Goal: Task Accomplishment & Management: Complete application form

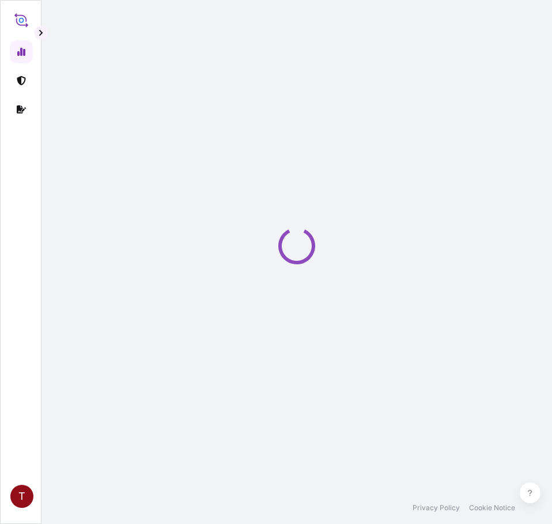
select select "2025"
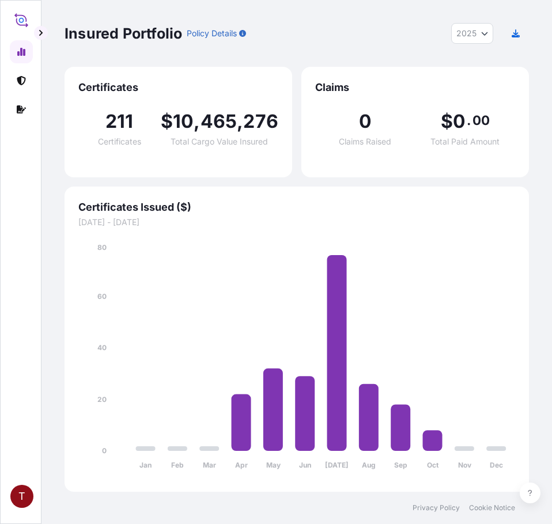
click at [14, 81] on link at bounding box center [21, 80] width 23 height 23
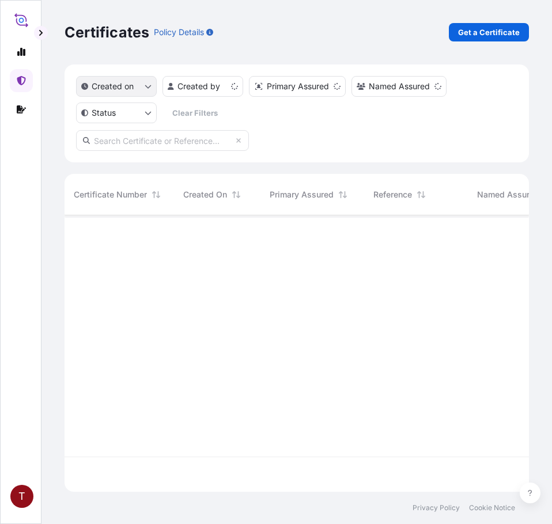
scroll to position [274, 456]
click at [492, 27] on p "Get a Certificate" at bounding box center [489, 32] width 62 height 12
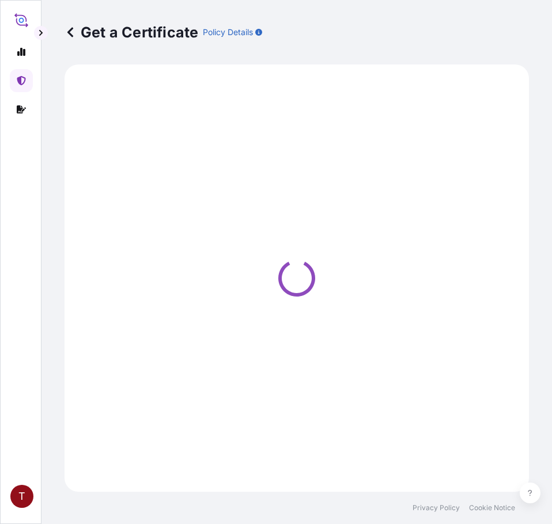
select select "Ocean Vessel"
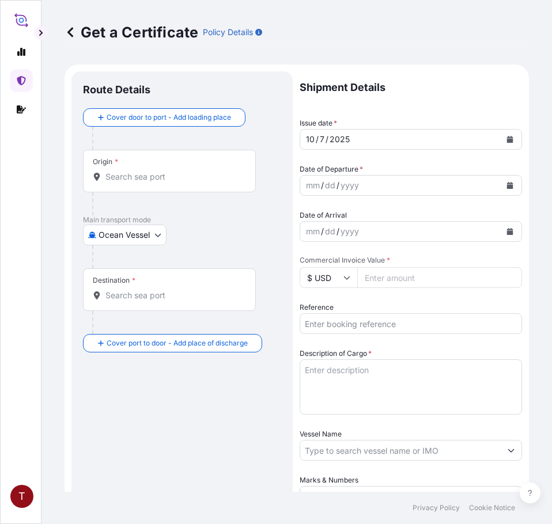
click at [151, 175] on input "Origin *" at bounding box center [173, 177] width 136 height 12
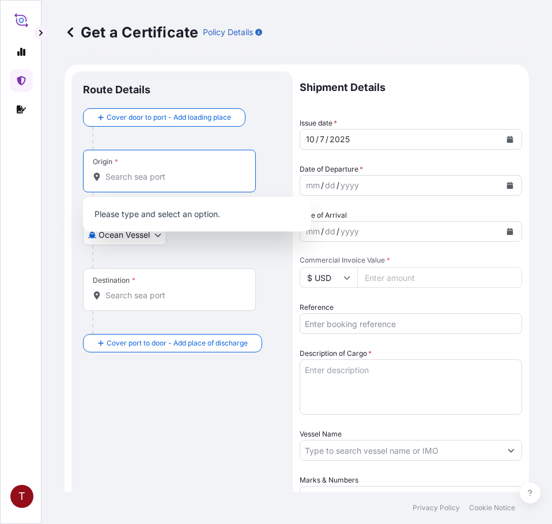
paste input "[GEOGRAPHIC_DATA], [GEOGRAPHIC_DATA]"
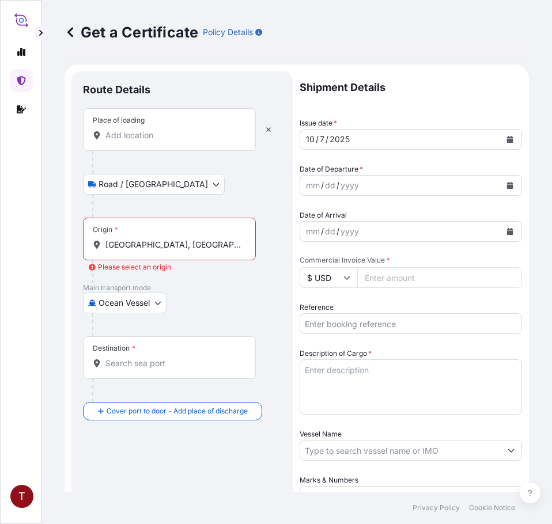
click at [147, 236] on div "Origin * [GEOGRAPHIC_DATA], [GEOGRAPHIC_DATA]" at bounding box center [169, 239] width 173 height 43
click at [147, 239] on input "[GEOGRAPHIC_DATA], [GEOGRAPHIC_DATA]" at bounding box center [173, 245] width 136 height 12
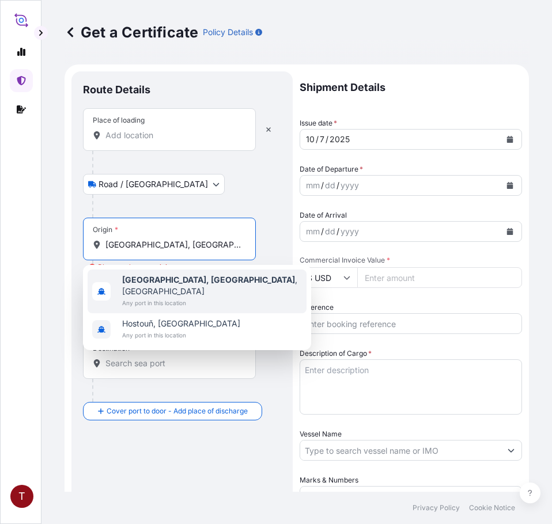
click at [166, 280] on b "[GEOGRAPHIC_DATA], [GEOGRAPHIC_DATA]" at bounding box center [208, 280] width 173 height 10
type input "[GEOGRAPHIC_DATA], [GEOGRAPHIC_DATA], [GEOGRAPHIC_DATA]"
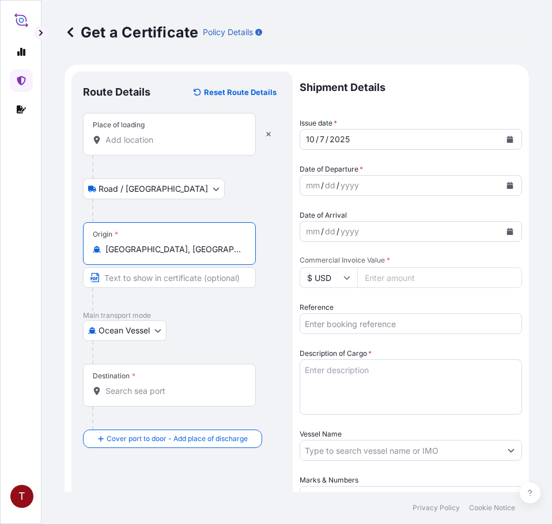
click at [172, 130] on div "Place of loading" at bounding box center [169, 134] width 173 height 43
click at [172, 134] on input "Place of loading" at bounding box center [173, 140] width 136 height 12
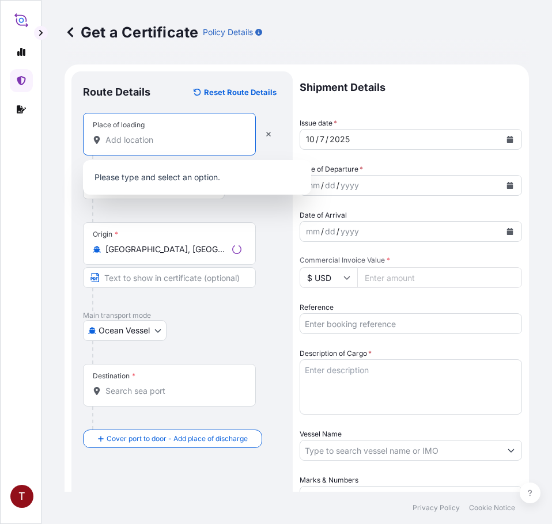
paste input "[GEOGRAPHIC_DATA], [GEOGRAPHIC_DATA]"
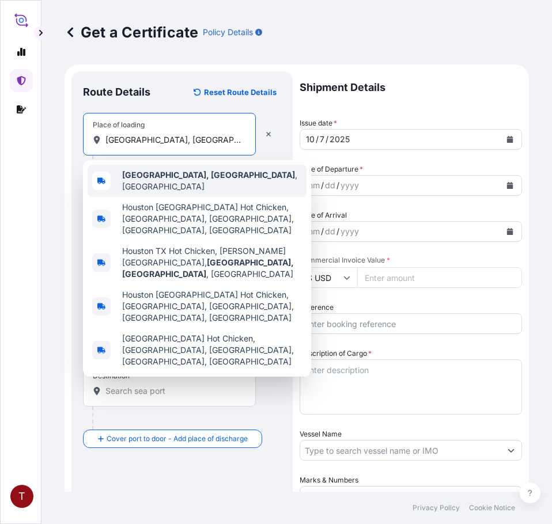
click at [165, 180] on b "[GEOGRAPHIC_DATA], [GEOGRAPHIC_DATA]" at bounding box center [208, 175] width 173 height 10
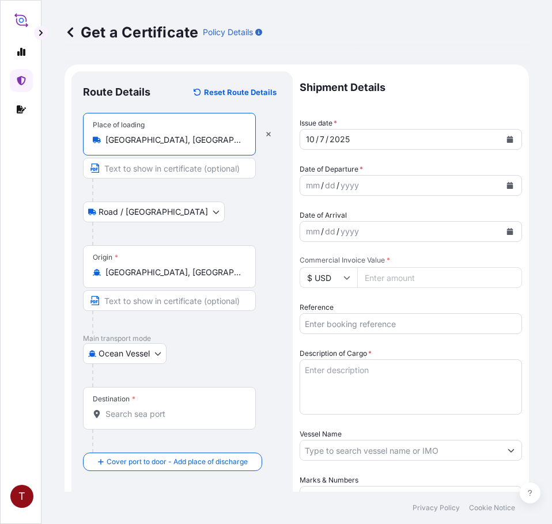
type input "[GEOGRAPHIC_DATA], [GEOGRAPHIC_DATA], [GEOGRAPHIC_DATA]"
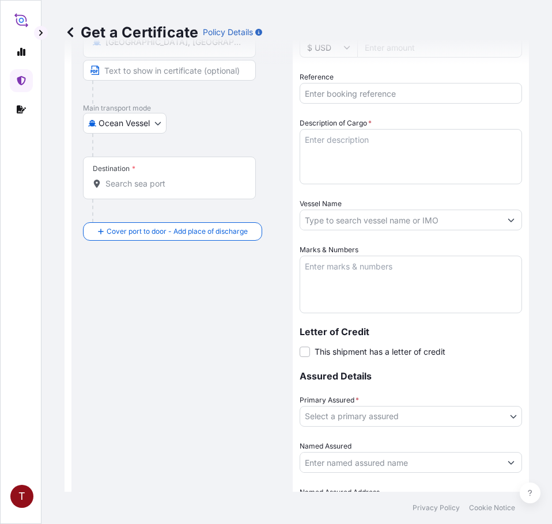
click at [176, 180] on input "Destination *" at bounding box center [173, 184] width 136 height 12
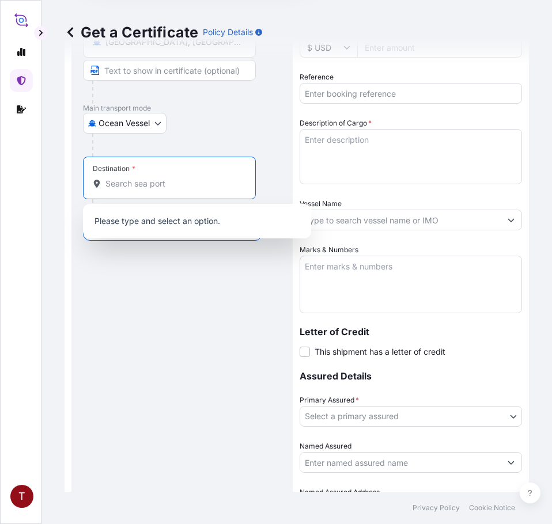
paste input "[GEOGRAPHIC_DATA]"
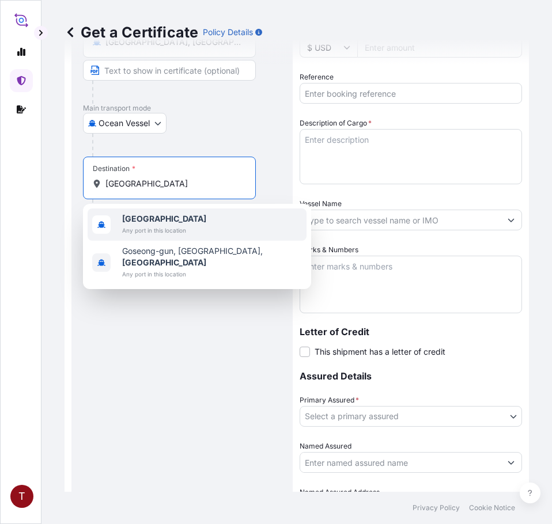
click at [147, 221] on b "[GEOGRAPHIC_DATA]" at bounding box center [164, 219] width 84 height 10
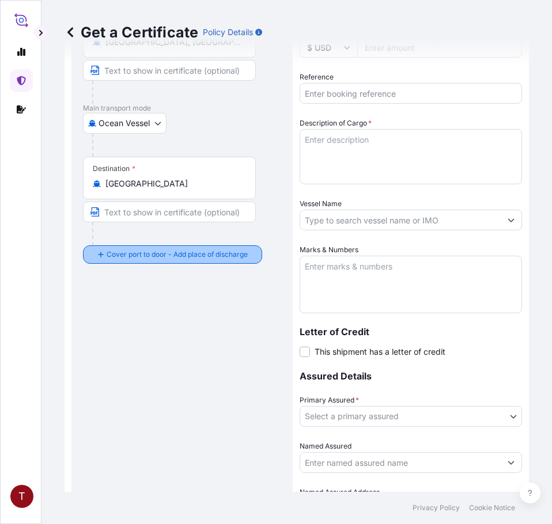
type input "Goseong-gun, [GEOGRAPHIC_DATA], [GEOGRAPHIC_DATA]"
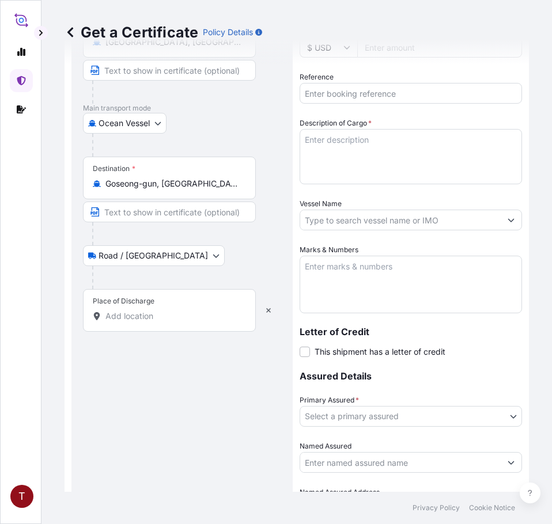
click at [156, 305] on div "Place of Discharge" at bounding box center [169, 310] width 173 height 43
click at [156, 310] on input "Place of Discharge" at bounding box center [173, 316] width 136 height 12
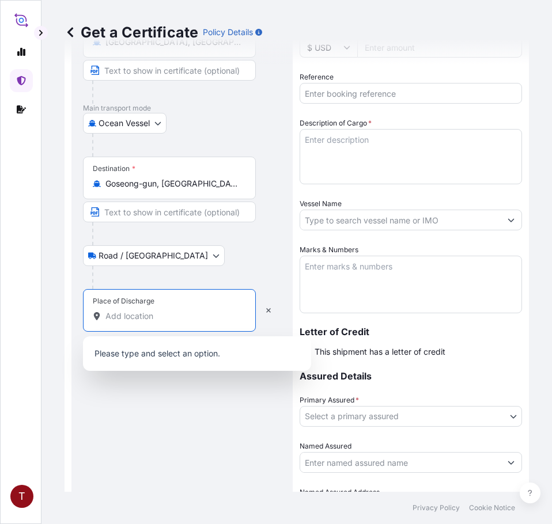
click at [153, 317] on input "Place of Discharge" at bounding box center [173, 316] width 136 height 12
paste input "[GEOGRAPHIC_DATA], [GEOGRAPHIC_DATA]"
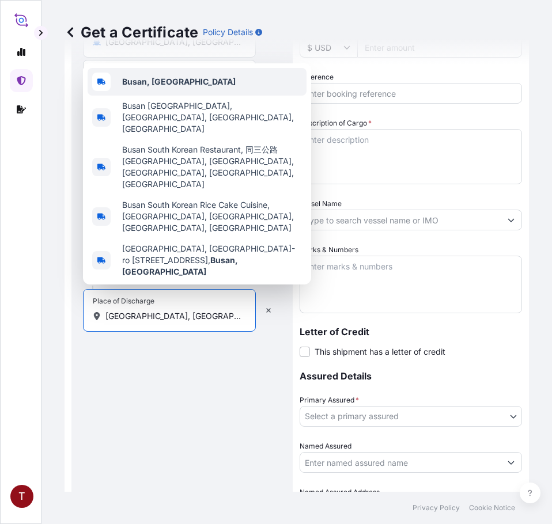
click at [176, 86] on b "Busan, [GEOGRAPHIC_DATA]" at bounding box center [178, 82] width 113 height 10
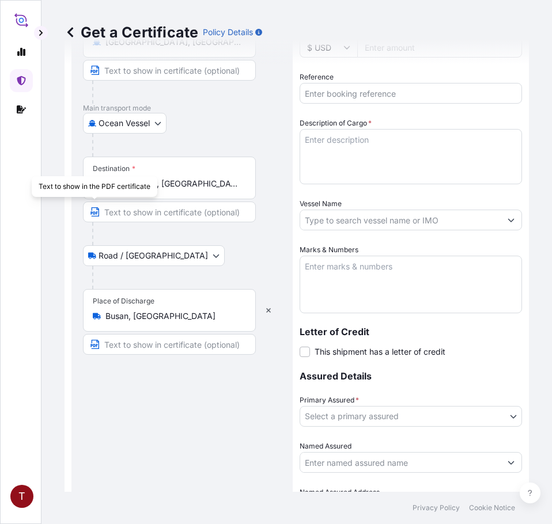
type input "Busan South Korean Restaurant, 同三公路 [GEOGRAPHIC_DATA], [GEOGRAPHIC_DATA], [GEOG…"
click at [175, 184] on input "Goseong-gun, [GEOGRAPHIC_DATA], [GEOGRAPHIC_DATA]" at bounding box center [173, 184] width 136 height 12
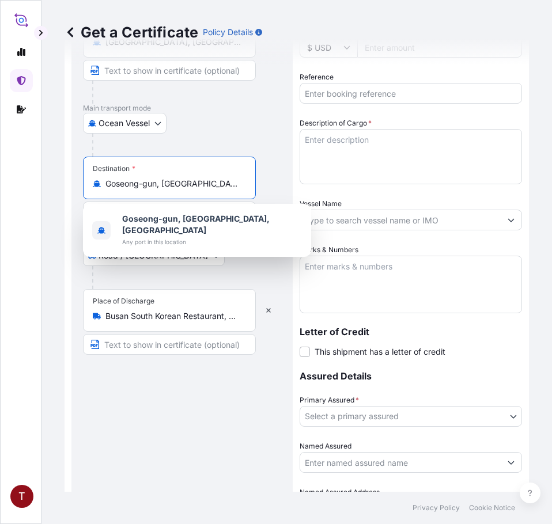
paste input "[GEOGRAPHIC_DATA]"
drag, startPoint x: 106, startPoint y: 182, endPoint x: 363, endPoint y: 207, distance: 258.2
click at [363, 207] on form "Route Details Reset Route Details Place of loading [GEOGRAPHIC_DATA], [GEOGRAPH…" at bounding box center [297, 203] width 464 height 738
paste input "[GEOGRAPHIC_DATA]"
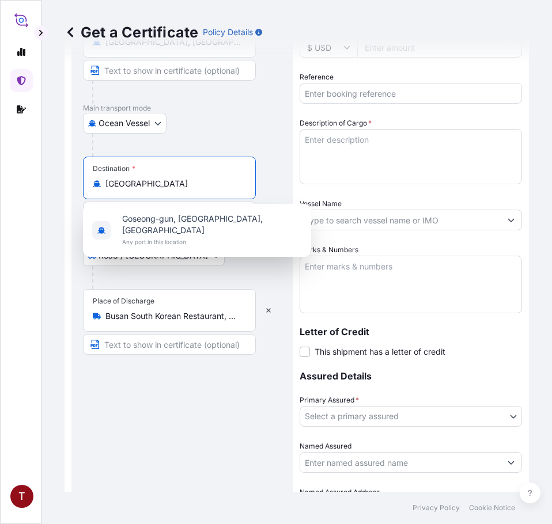
scroll to position [0, 0]
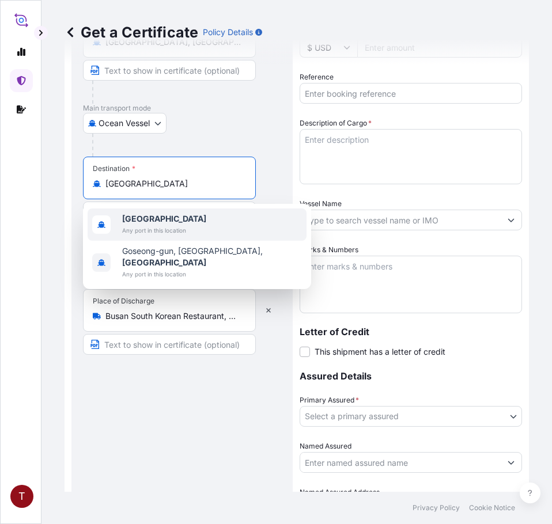
click at [156, 225] on span "Any port in this location" at bounding box center [164, 231] width 84 height 12
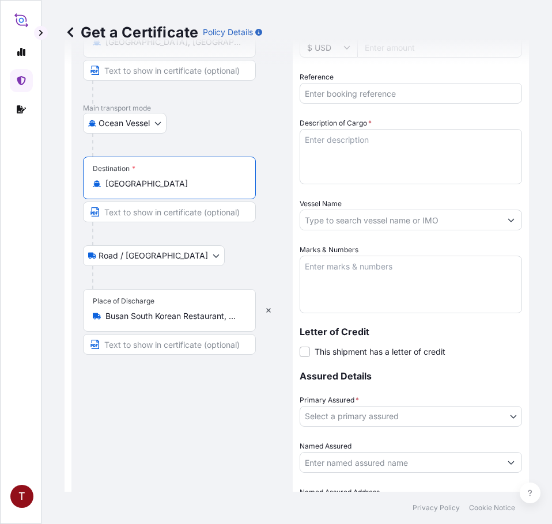
type input "[GEOGRAPHIC_DATA]"
click at [193, 408] on div "Route Details Reset Route Details Place of loading [GEOGRAPHIC_DATA], [GEOGRAPH…" at bounding box center [182, 203] width 198 height 701
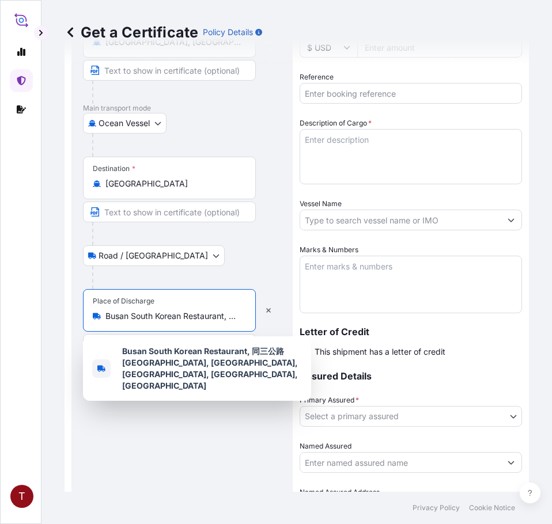
scroll to position [0, 225]
drag, startPoint x: 108, startPoint y: 316, endPoint x: 272, endPoint y: 326, distance: 164.5
click at [272, 326] on div "Place of Discharge Busan South Korean Restaurant, 同三公路 [GEOGRAPHIC_DATA], [GEOG…" at bounding box center [182, 322] width 198 height 66
paste input "[GEOGRAPHIC_DATA], [GEOGRAPHIC_DATA]"
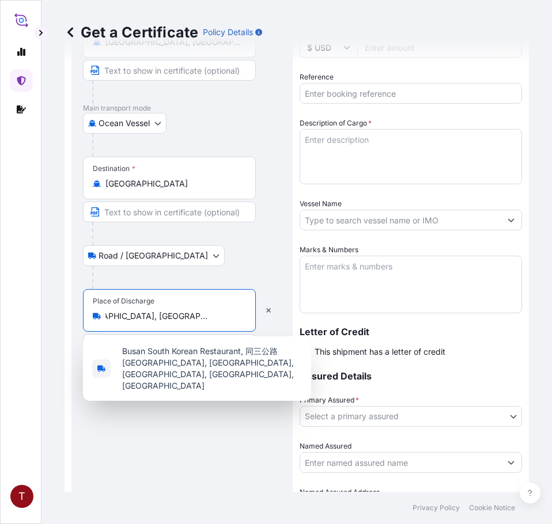
scroll to position [0, 0]
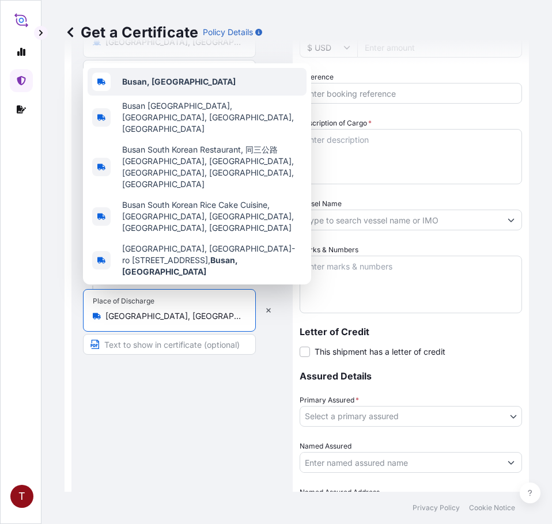
click at [149, 86] on b "Busan, [GEOGRAPHIC_DATA]" at bounding box center [178, 82] width 113 height 10
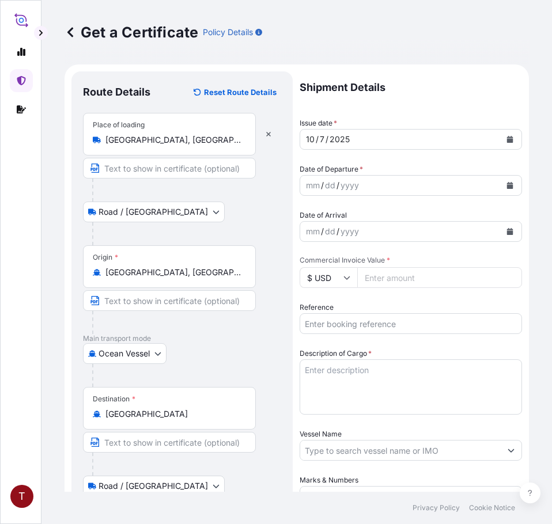
type input "Busan, [GEOGRAPHIC_DATA]"
click at [507, 183] on icon "Calendar" at bounding box center [510, 185] width 6 height 7
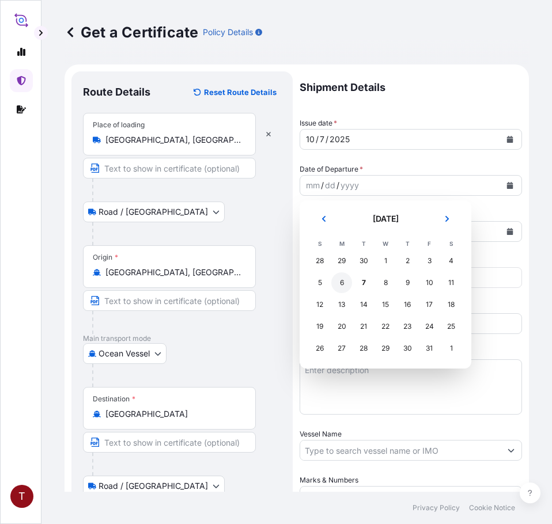
click at [341, 283] on div "6" at bounding box center [341, 282] width 21 height 21
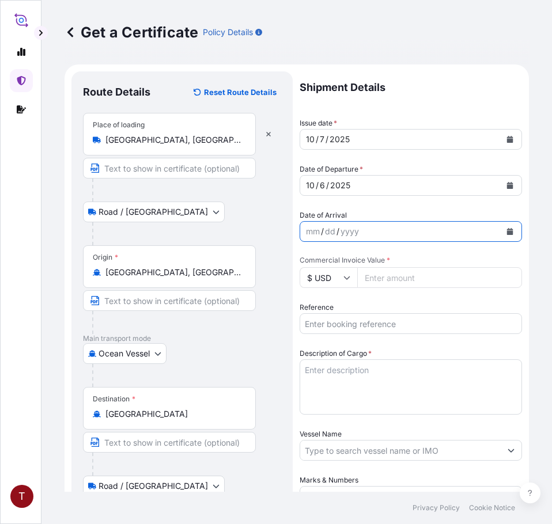
click at [506, 230] on icon "Calendar" at bounding box center [509, 231] width 7 height 7
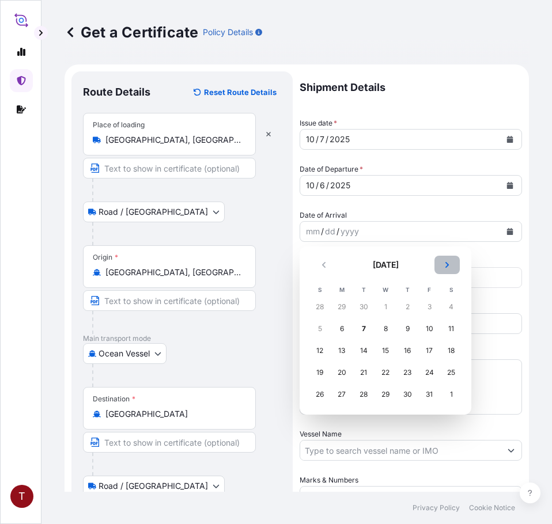
click at [439, 270] on button "Next" at bounding box center [446, 265] width 25 height 18
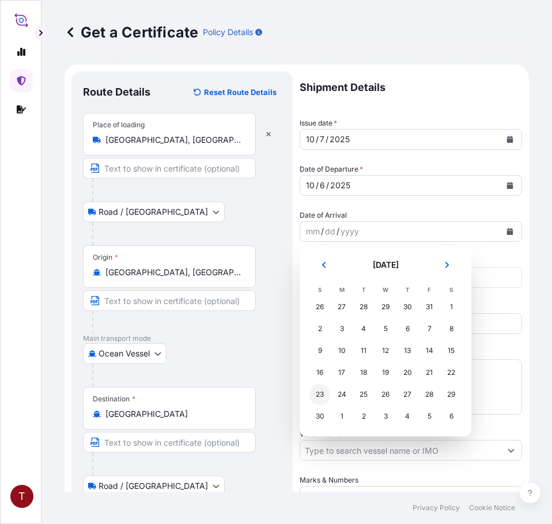
click at [321, 395] on div "23" at bounding box center [319, 394] width 21 height 21
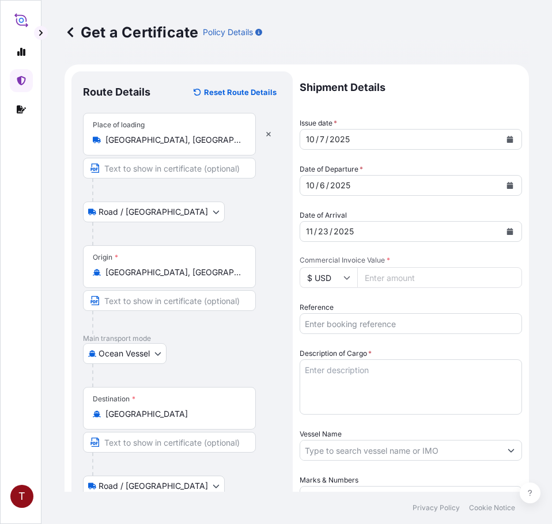
click at [377, 285] on input "Commercial Invoice Value *" at bounding box center [439, 277] width 165 height 21
click at [394, 325] on input "Reference" at bounding box center [411, 323] width 222 height 21
paste input "10420890965"
type input "10420890965"
click at [401, 276] on input "Commercial Invoice Value *" at bounding box center [439, 277] width 165 height 21
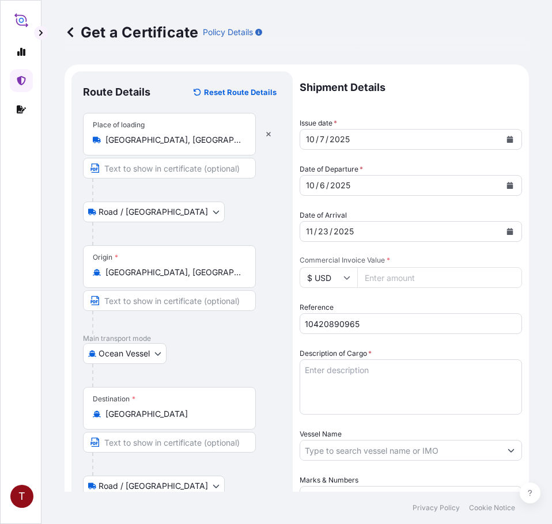
paste input "39680.67"
type input "39680.67"
click at [384, 361] on textarea "Description of Cargo *" at bounding box center [411, 386] width 222 height 55
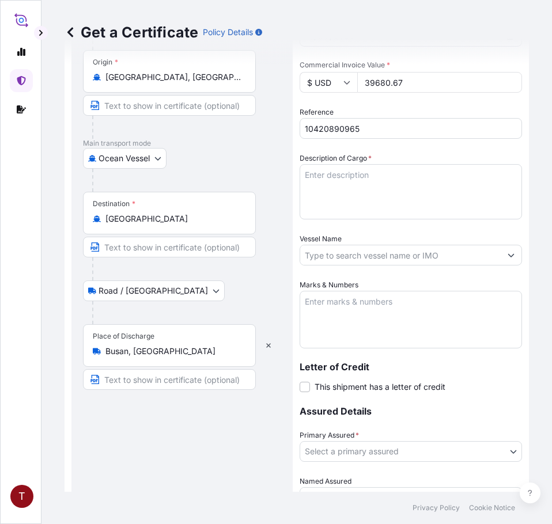
scroll to position [80, 0]
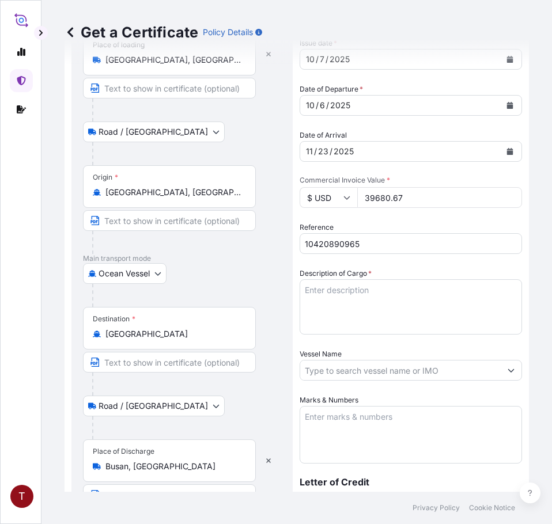
click at [358, 291] on textarea "Description of Cargo *" at bounding box center [411, 306] width 222 height 55
paste textarea "TANKS LOADED INTO 1 20FT ISOTANK - DANGEROUS LIQUIDS CALFAX DB-45"
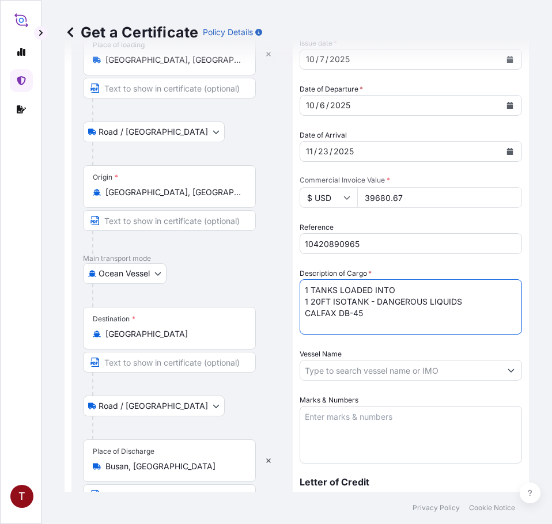
scroll to position [310, 0]
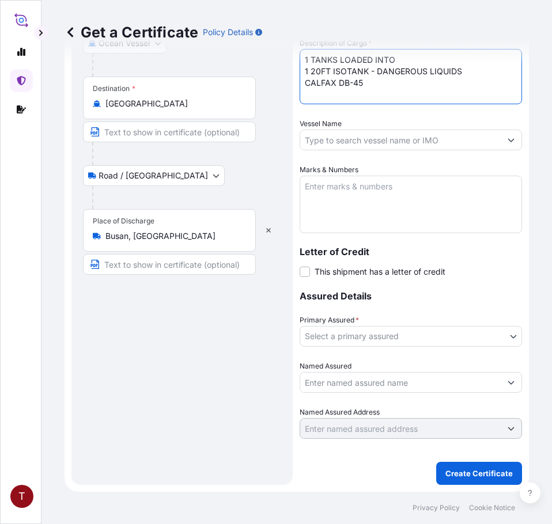
type textarea "1 TANKS LOADED INTO 1 20FT ISOTANK - DANGEROUS LIQUIDS CALFAX DB-45"
click at [335, 134] on input "Vessel Name" at bounding box center [400, 140] width 200 height 21
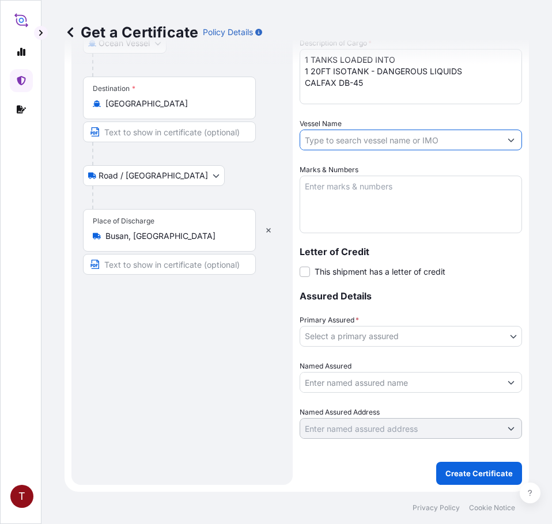
paste input "ATACAMA 540W"
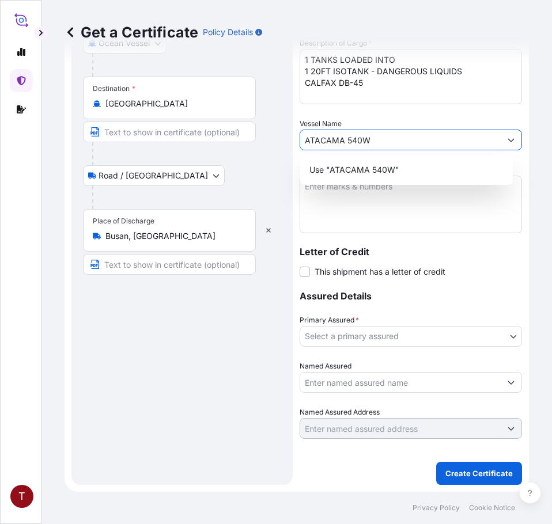
type input "ATACAMA 540W"
click at [378, 206] on textarea "Marks & Numbers" at bounding box center [411, 205] width 222 height 58
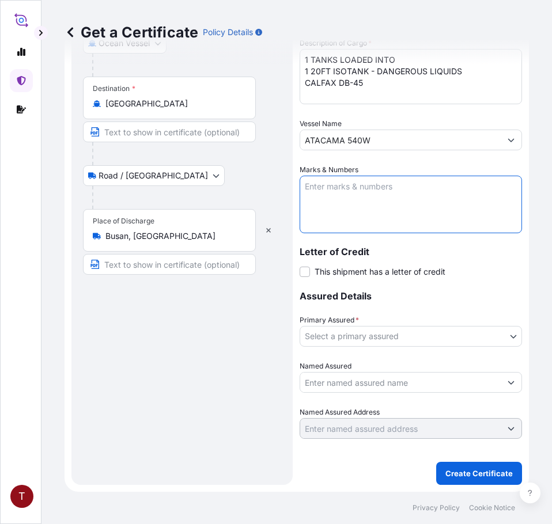
click at [345, 197] on textarea "Marks & Numbers" at bounding box center [411, 205] width 222 height 58
paste textarea "10420890965 107886 237487 HRP25-152C"
click at [322, 192] on textarea "10420890965 107886 237487 HRP25-152C" at bounding box center [411, 205] width 222 height 58
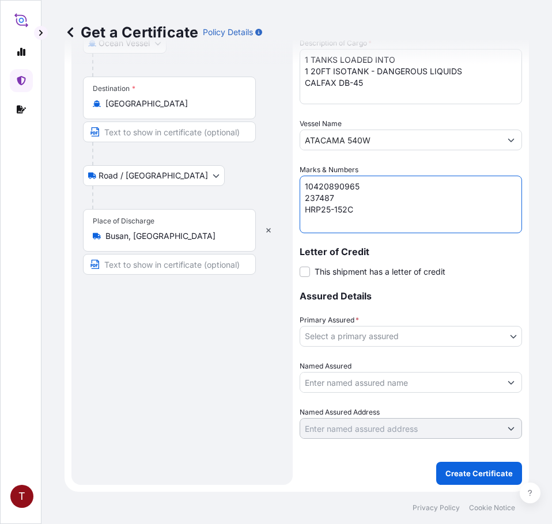
scroll to position [0, 0]
type textarea "10420890965 237487 HRP25-152C"
click at [354, 336] on body "T Get a Certificate Policy Details Route Details Reset Route Details Place of l…" at bounding box center [276, 262] width 552 height 524
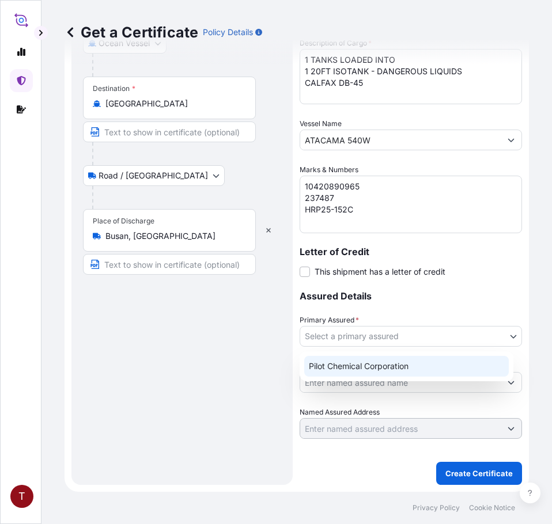
click at [378, 366] on div "Pilot Chemical Corporation" at bounding box center [406, 366] width 204 height 21
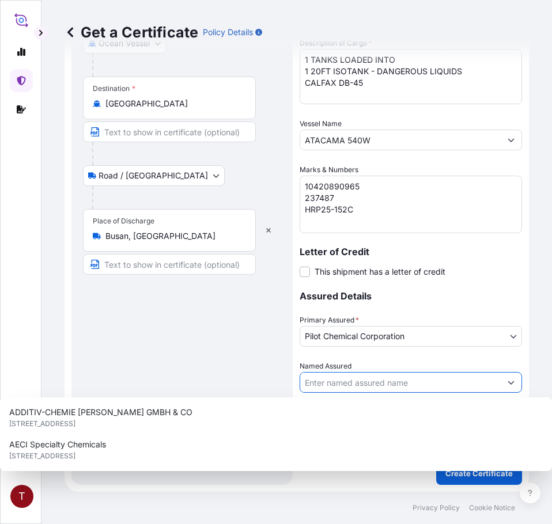
click at [374, 378] on input "Named Assured" at bounding box center [400, 382] width 200 height 21
paste input "HEERAE CORP. [STREET_ADDRESS]"
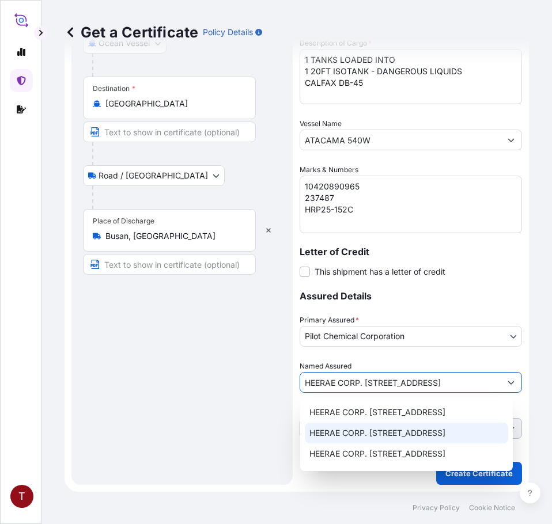
click at [426, 418] on span "HEERAE CORP. [STREET_ADDRESS]" at bounding box center [377, 413] width 136 height 12
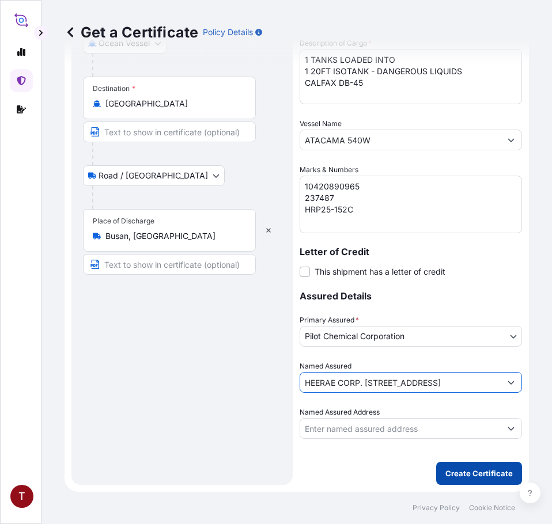
type input "HEERAE CORP. [STREET_ADDRESS]"
click at [456, 478] on p "Create Certificate" at bounding box center [478, 474] width 67 height 12
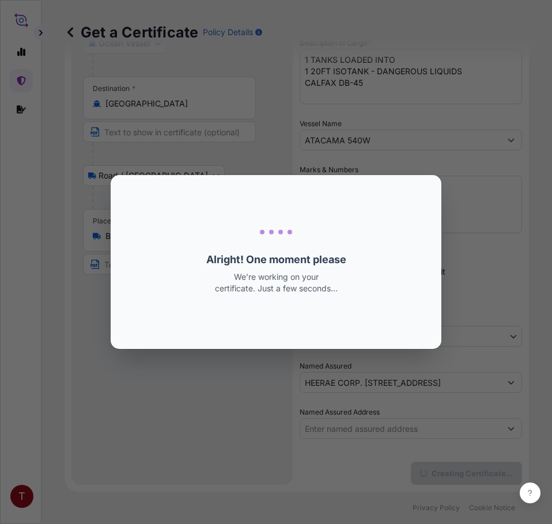
scroll to position [0, 0]
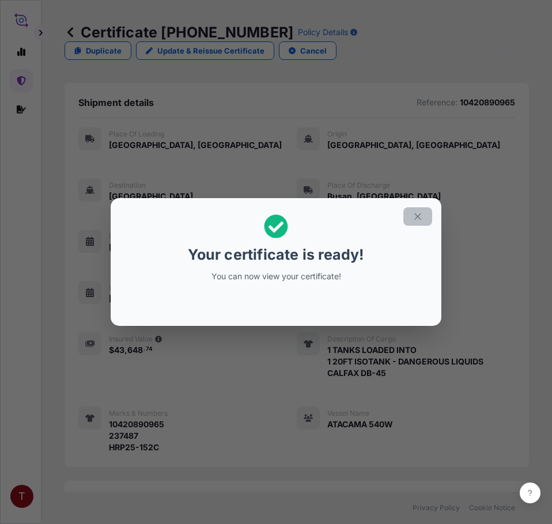
click at [414, 221] on icon "button" at bounding box center [417, 216] width 10 height 10
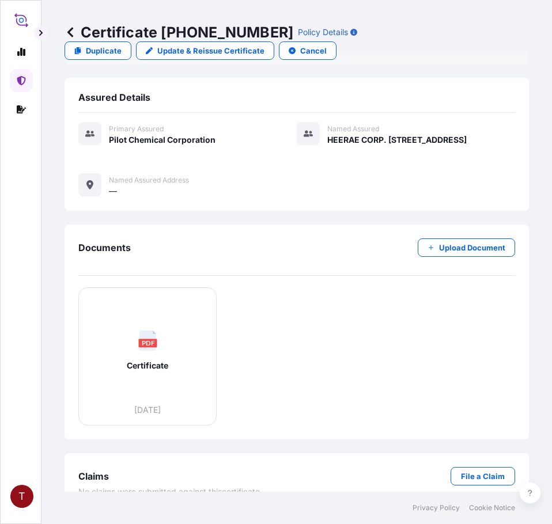
scroll to position [446, 0]
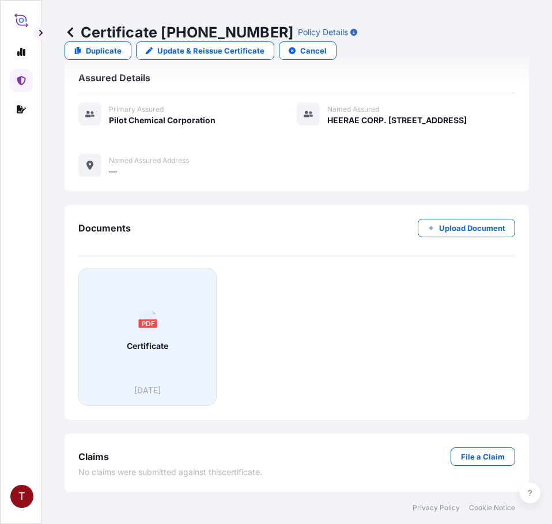
click at [157, 377] on div "PDF Certificate" at bounding box center [147, 331] width 119 height 107
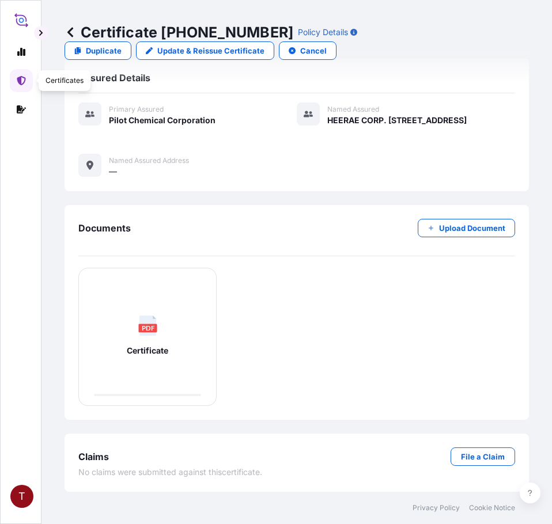
click at [29, 85] on link at bounding box center [21, 80] width 23 height 23
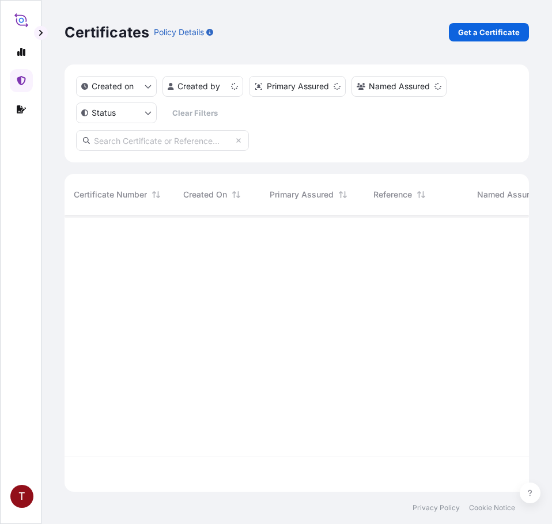
scroll to position [274, 456]
click at [516, 31] on p "Get a Certificate" at bounding box center [489, 32] width 62 height 12
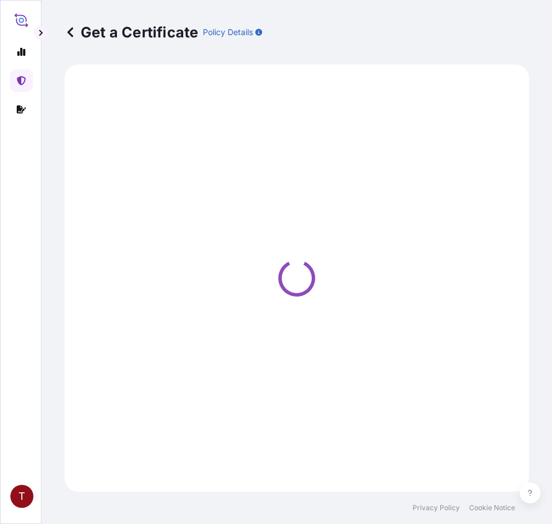
select select "Ocean Vessel"
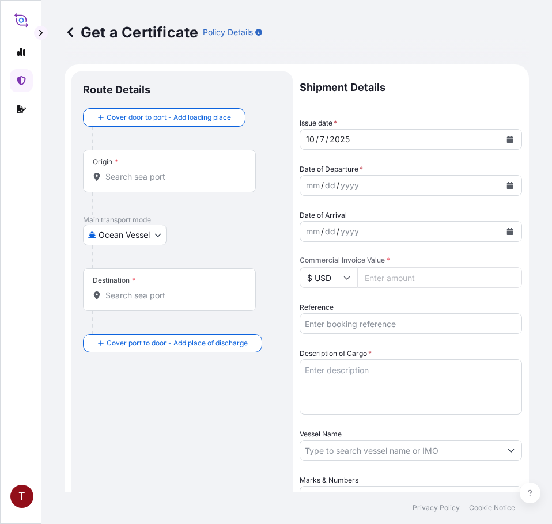
click at [142, 175] on input "Origin *" at bounding box center [173, 177] width 136 height 12
paste input "[GEOGRAPHIC_DATA], [GEOGRAPHIC_DATA]"
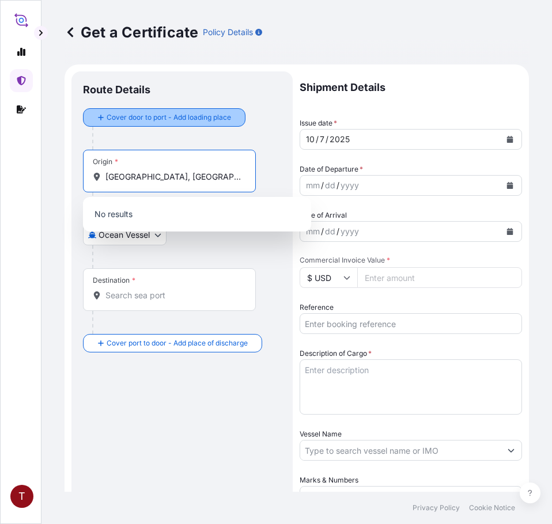
type input "[GEOGRAPHIC_DATA], [GEOGRAPHIC_DATA]"
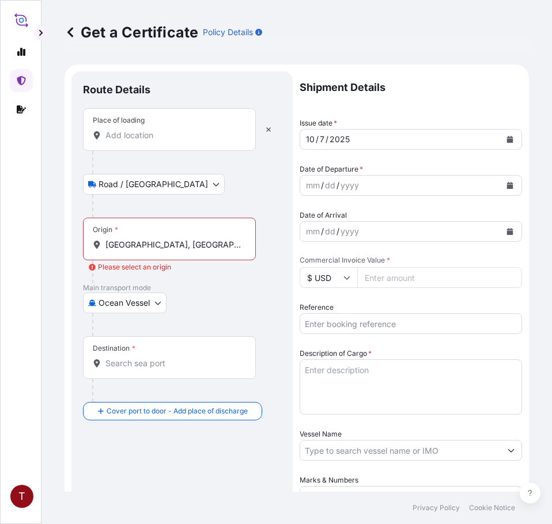
click at [139, 136] on input "Place of loading" at bounding box center [173, 136] width 136 height 12
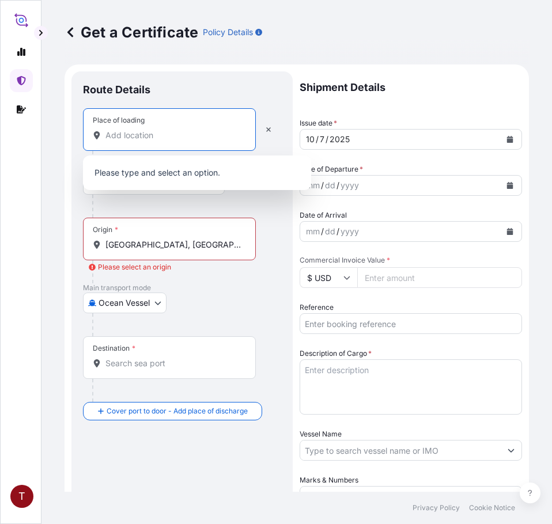
paste input "[GEOGRAPHIC_DATA], [GEOGRAPHIC_DATA]"
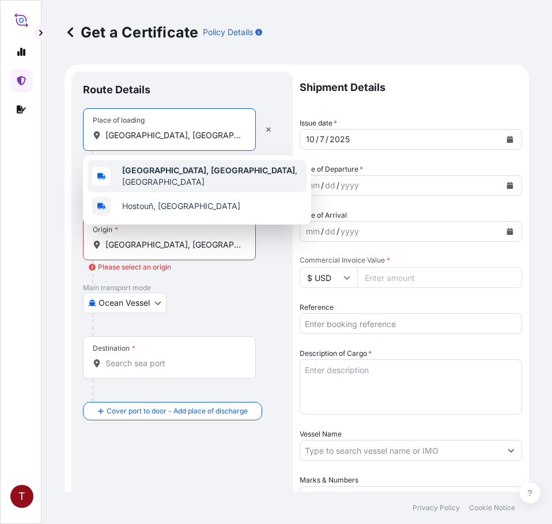
click at [148, 175] on b "[GEOGRAPHIC_DATA], [GEOGRAPHIC_DATA]" at bounding box center [208, 170] width 173 height 10
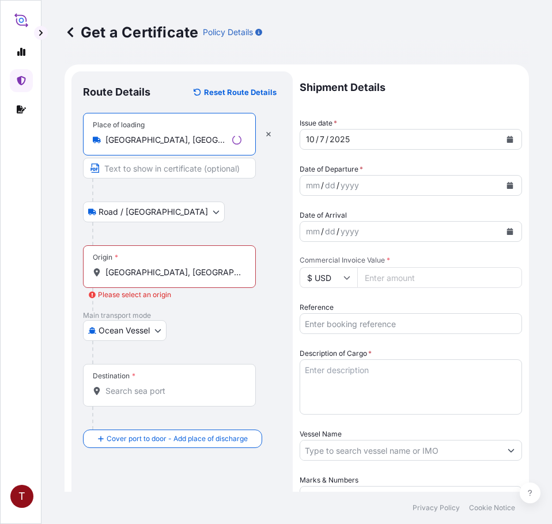
type input "[GEOGRAPHIC_DATA], [GEOGRAPHIC_DATA], [GEOGRAPHIC_DATA]"
click at [170, 271] on input "[GEOGRAPHIC_DATA], [GEOGRAPHIC_DATA]" at bounding box center [173, 273] width 136 height 12
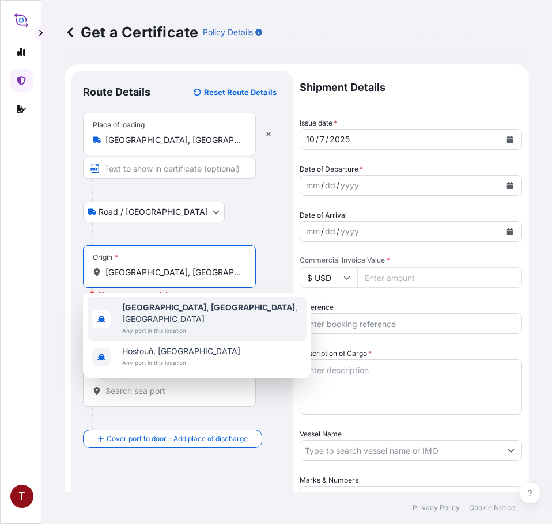
click at [177, 305] on span "[GEOGRAPHIC_DATA], [GEOGRAPHIC_DATA] , [GEOGRAPHIC_DATA]" at bounding box center [212, 313] width 180 height 23
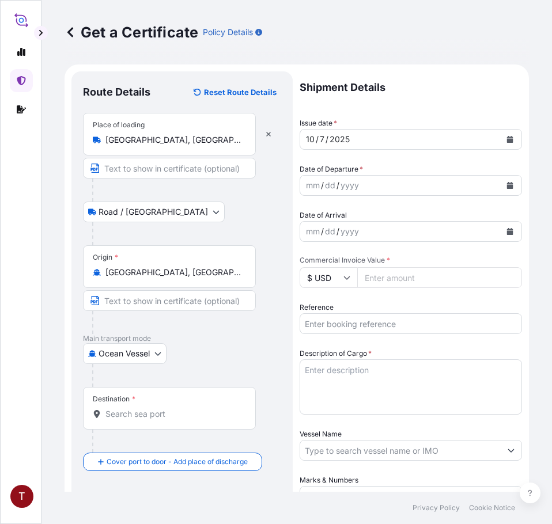
scroll to position [173, 0]
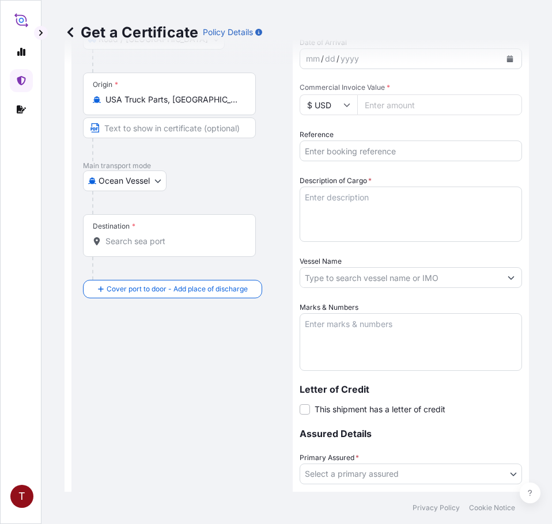
paste input "[GEOGRAPHIC_DATA]"
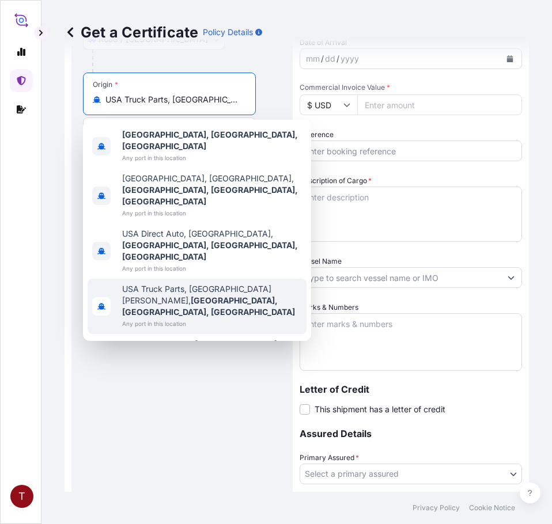
scroll to position [0, 143]
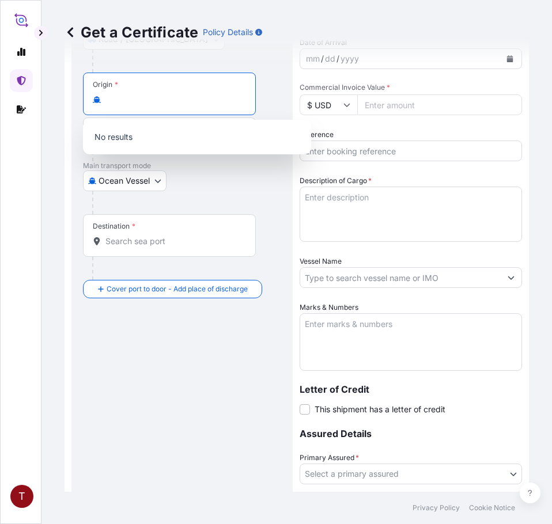
type input "USA Truck Parts, [GEOGRAPHIC_DATA][PERSON_NAME], [GEOGRAPHIC_DATA], [GEOGRAPHIC…"
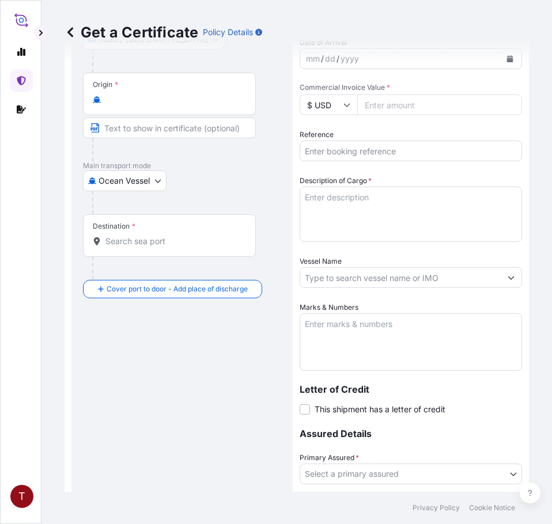
scroll to position [0, 0]
click at [229, 366] on div "Route Details Reset Route Details Place of loading [GEOGRAPHIC_DATA], [GEOGRAPH…" at bounding box center [182, 260] width 198 height 701
click at [149, 241] on input "Destination *" at bounding box center [173, 242] width 136 height 12
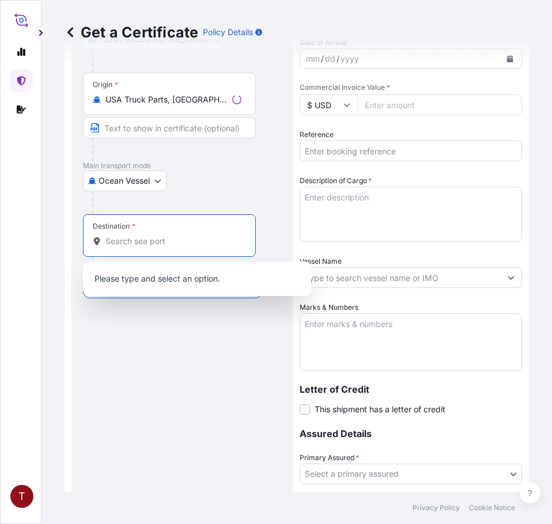
paste input "[GEOGRAPHIC_DATA]"
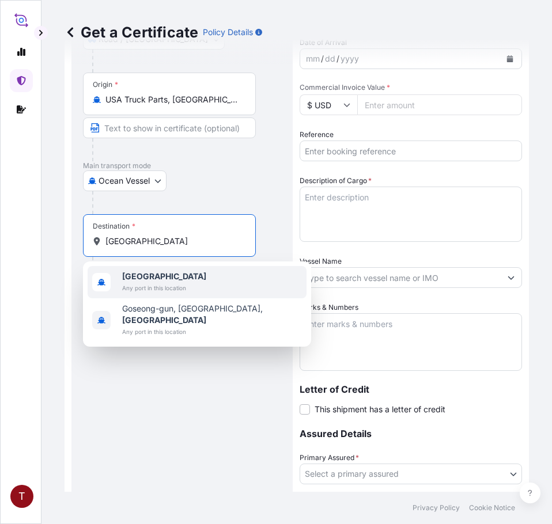
click at [166, 284] on span "Any port in this location" at bounding box center [164, 288] width 84 height 12
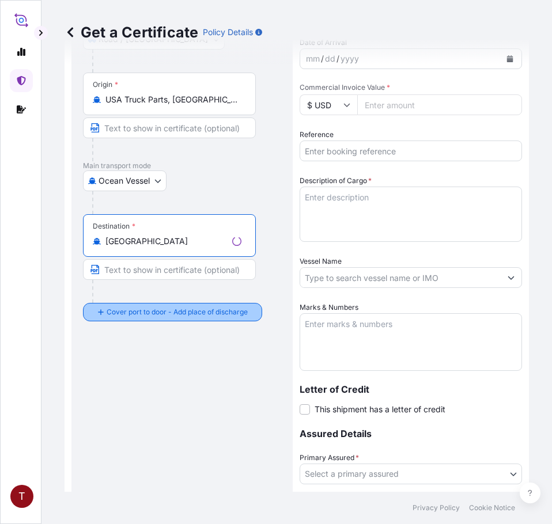
type input "[GEOGRAPHIC_DATA]"
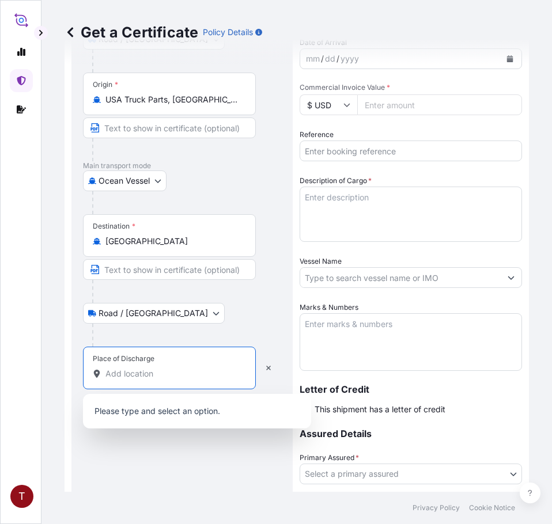
click at [178, 377] on input "Place of Discharge" at bounding box center [173, 374] width 136 height 12
paste input "[GEOGRAPHIC_DATA], [GEOGRAPHIC_DATA]"
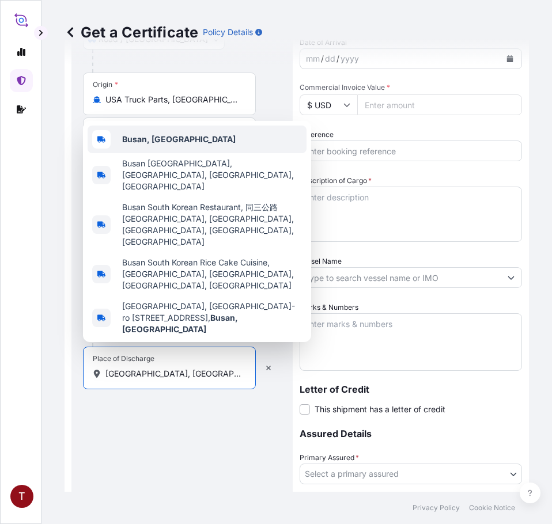
click at [156, 144] on b "Busan, [GEOGRAPHIC_DATA]" at bounding box center [178, 139] width 113 height 10
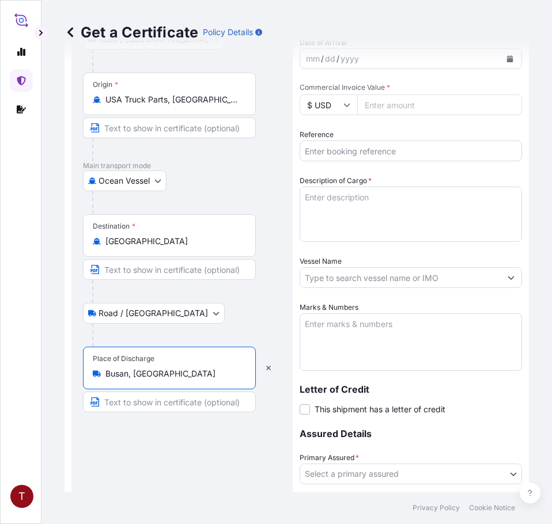
scroll to position [58, 0]
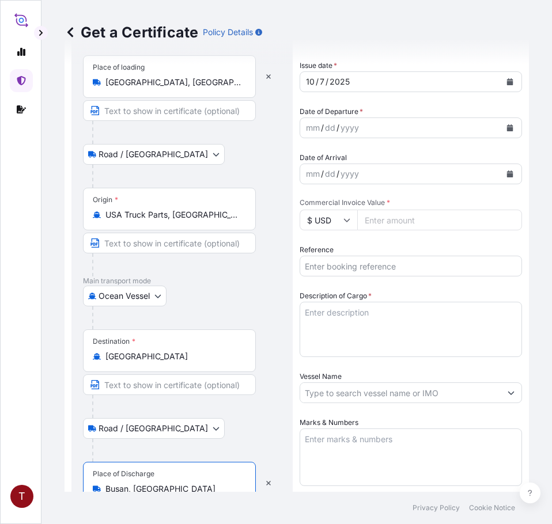
type input "Busan, [GEOGRAPHIC_DATA]"
click at [141, 213] on input "USA Truck Parts, [GEOGRAPHIC_DATA][PERSON_NAME], [GEOGRAPHIC_DATA], [GEOGRAPHIC…" at bounding box center [173, 215] width 136 height 12
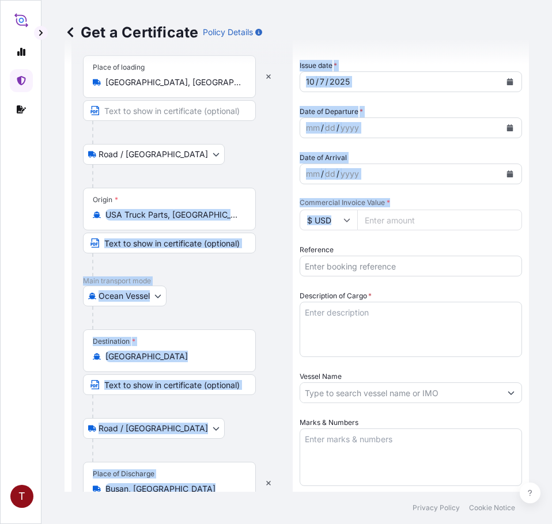
drag, startPoint x: 104, startPoint y: 215, endPoint x: 432, endPoint y: 228, distance: 328.6
click at [432, 228] on form "Route Details Reset Route Details Place of loading [GEOGRAPHIC_DATA], [GEOGRAPH…" at bounding box center [297, 376] width 464 height 738
click at [219, 313] on div at bounding box center [186, 317] width 189 height 23
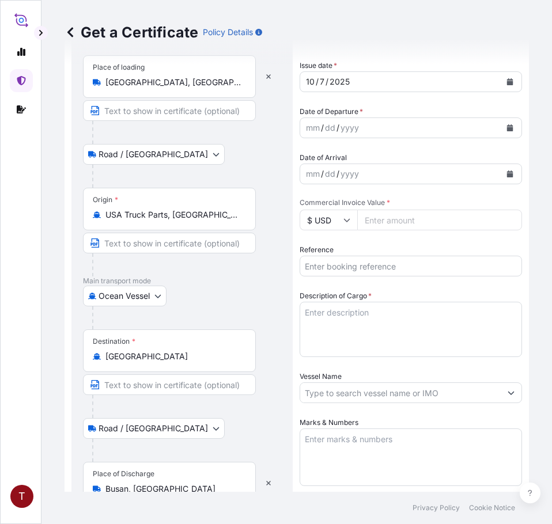
drag, startPoint x: 274, startPoint y: 220, endPoint x: 244, endPoint y: 211, distance: 31.2
click at [244, 213] on div "USA Truck Parts, [GEOGRAPHIC_DATA][PERSON_NAME], [GEOGRAPHIC_DATA], [GEOGRAPHIC…" at bounding box center [169, 215] width 153 height 12
click at [202, 287] on div "Main transport mode Ocean [GEOGRAPHIC_DATA]" at bounding box center [182, 302] width 198 height 53
click at [202, 289] on div "Ocean [GEOGRAPHIC_DATA]" at bounding box center [182, 296] width 198 height 21
click at [203, 288] on div "Ocean [GEOGRAPHIC_DATA]" at bounding box center [182, 296] width 198 height 21
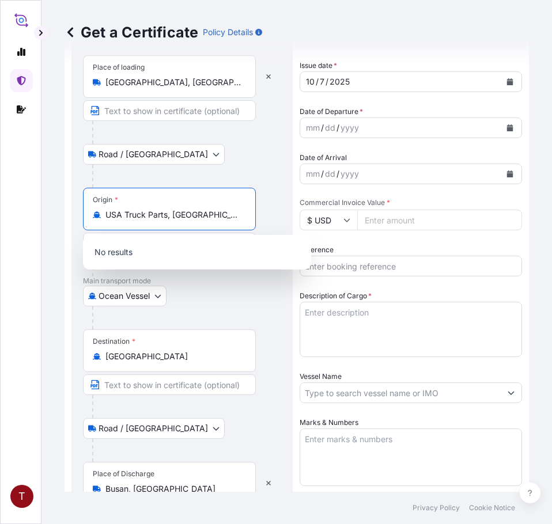
scroll to position [0, 86]
drag, startPoint x: 109, startPoint y: 213, endPoint x: 285, endPoint y: 215, distance: 175.7
click at [285, 215] on div "Route Details Reset Route Details Place of loading [GEOGRAPHIC_DATA], [GEOGRAPH…" at bounding box center [181, 376] width 221 height 724
type input "U"
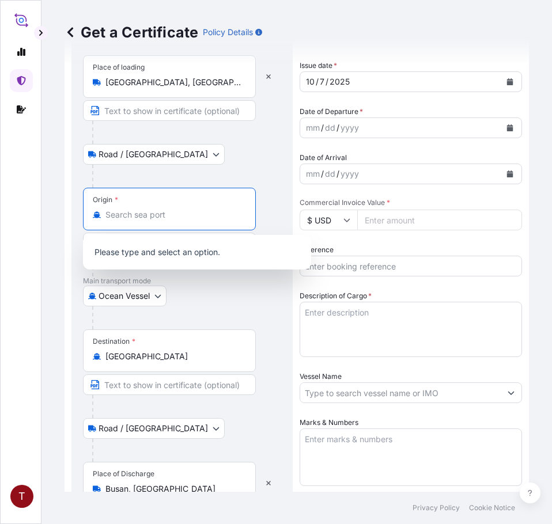
type input "USA Truck Parts, [GEOGRAPHIC_DATA][PERSON_NAME], [GEOGRAPHIC_DATA], [GEOGRAPHIC…"
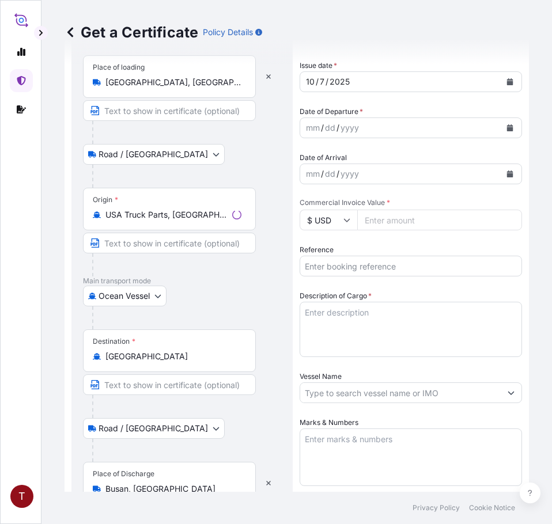
click at [255, 301] on div "Ocean [GEOGRAPHIC_DATA]" at bounding box center [182, 296] width 198 height 21
drag, startPoint x: 187, startPoint y: 218, endPoint x: 169, endPoint y: 214, distance: 18.2
click at [185, 218] on input "USA Truck Parts, [GEOGRAPHIC_DATA][PERSON_NAME], [GEOGRAPHIC_DATA], [GEOGRAPHIC…" at bounding box center [173, 215] width 136 height 12
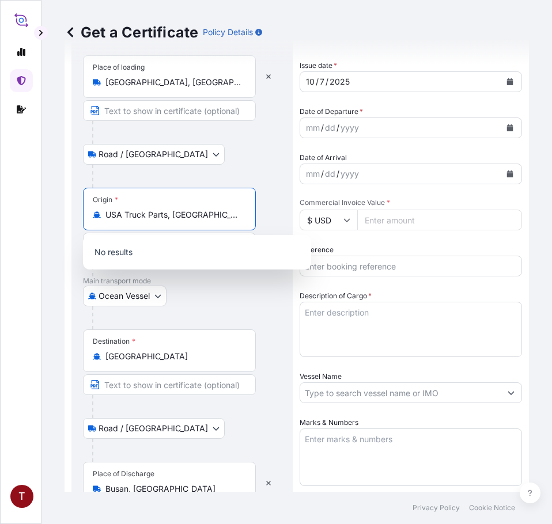
scroll to position [0, 86]
drag, startPoint x: 107, startPoint y: 215, endPoint x: 335, endPoint y: 239, distance: 229.4
click at [335, 239] on form "Route Details Reset Route Details Place of loading [GEOGRAPHIC_DATA], [GEOGRAPH…" at bounding box center [297, 376] width 464 height 738
paste input "[GEOGRAPHIC_DATA], [GEOGRAPHIC_DATA]"
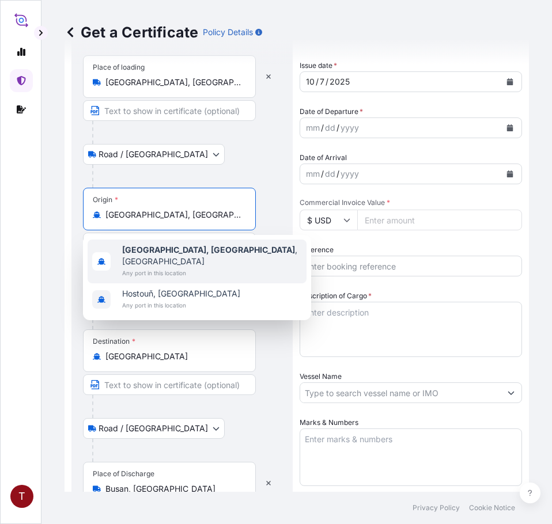
click at [132, 252] on b "[GEOGRAPHIC_DATA], [GEOGRAPHIC_DATA]" at bounding box center [208, 250] width 173 height 10
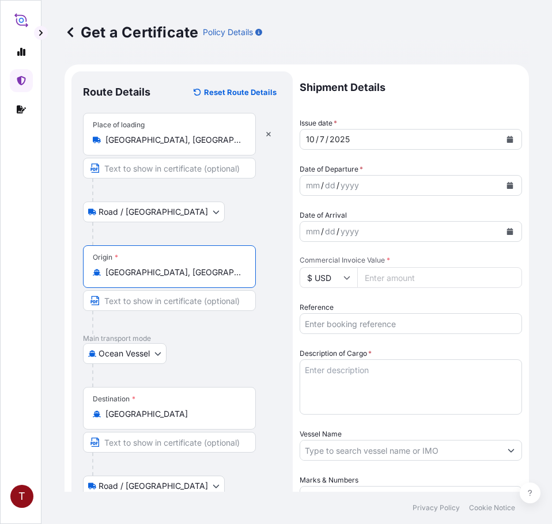
type input "[GEOGRAPHIC_DATA], [GEOGRAPHIC_DATA], [GEOGRAPHIC_DATA]"
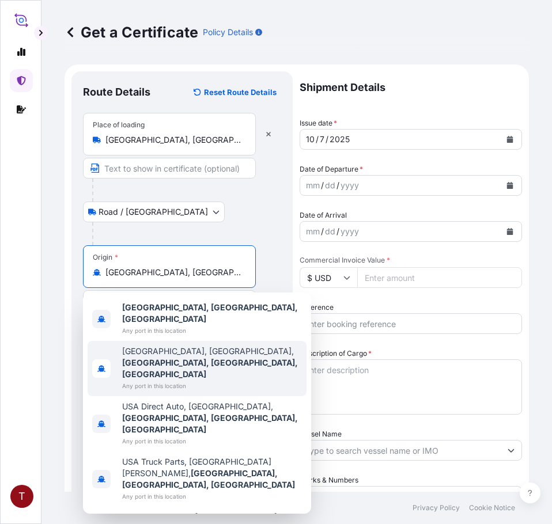
click at [507, 185] on icon "Calendar" at bounding box center [510, 185] width 6 height 7
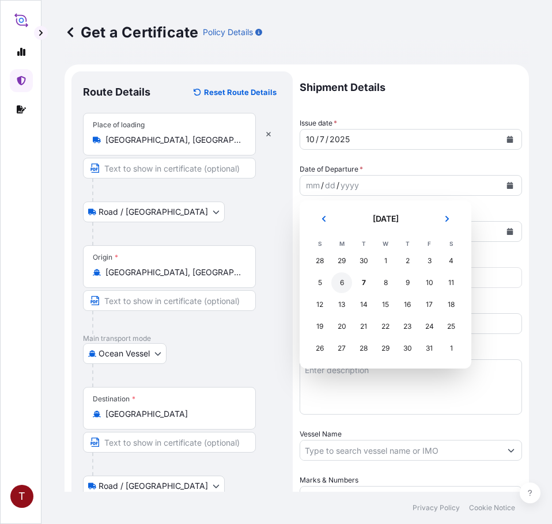
click at [340, 282] on div "6" at bounding box center [341, 282] width 21 height 21
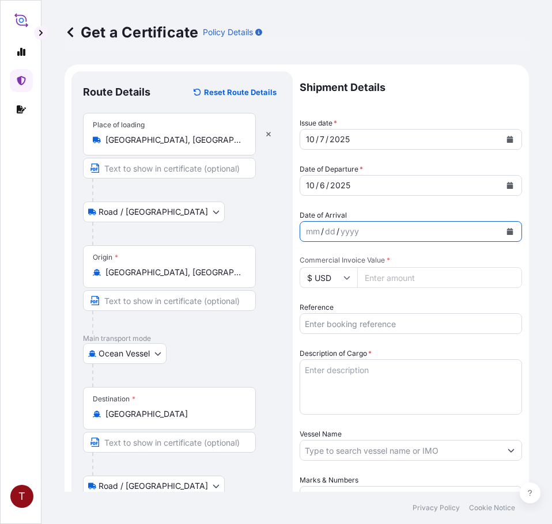
click at [506, 229] on icon "Calendar" at bounding box center [509, 231] width 7 height 7
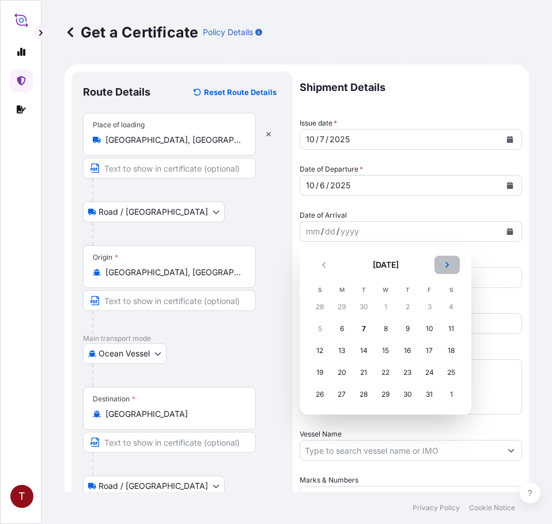
click at [439, 265] on button "Next" at bounding box center [446, 265] width 25 height 18
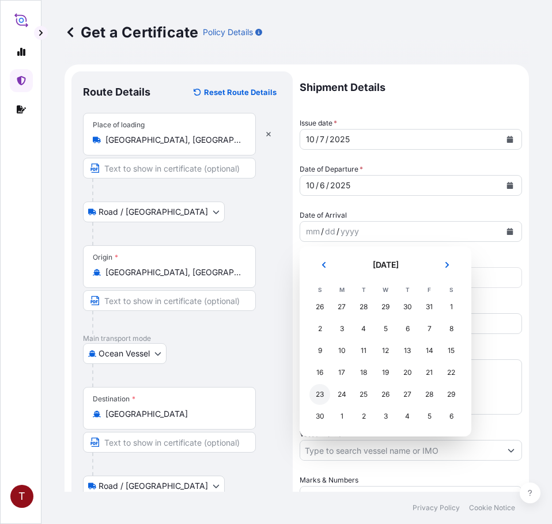
click at [318, 396] on div "23" at bounding box center [319, 394] width 21 height 21
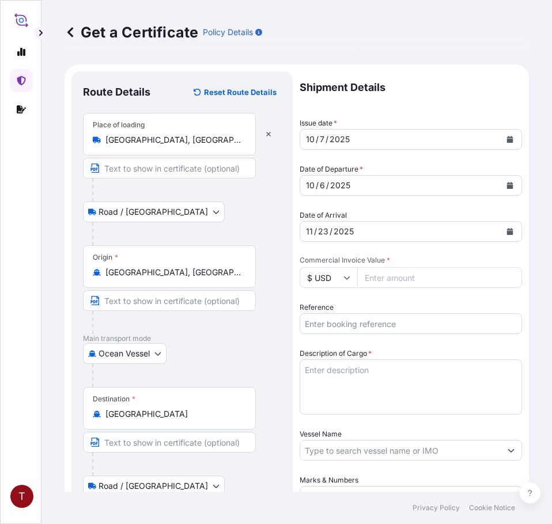
click at [392, 274] on input "Commercial Invoice Value *" at bounding box center [439, 277] width 165 height 21
paste input "39934.68"
type input "39934.68"
click at [425, 323] on input "Reference" at bounding box center [411, 323] width 222 height 21
paste input "10420890966"
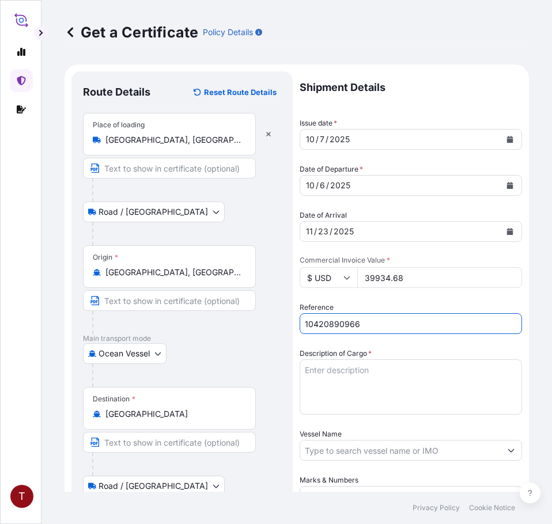
type input "10420890966"
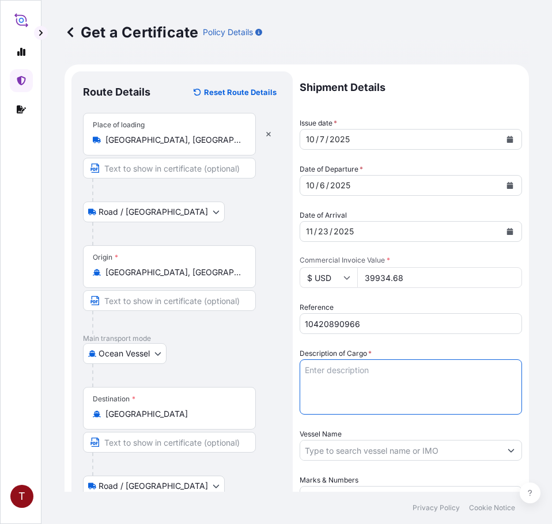
click at [367, 376] on textarea "Description of Cargo *" at bounding box center [411, 386] width 222 height 55
paste textarea "TANKS LOADED INTO 1 20FT ISOTANK - DANGEROUS LIQUIDS CALFAX DB-45"
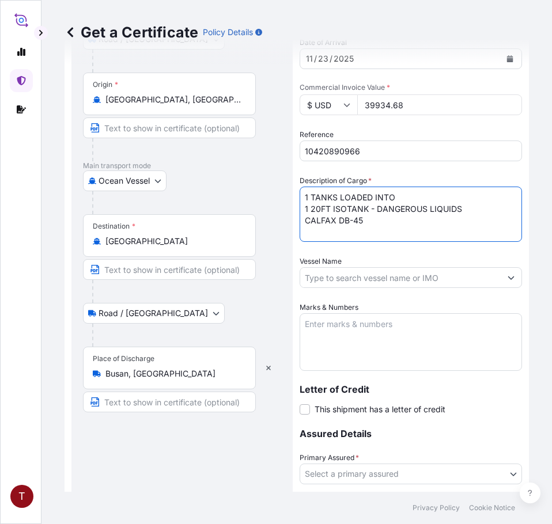
scroll to position [230, 0]
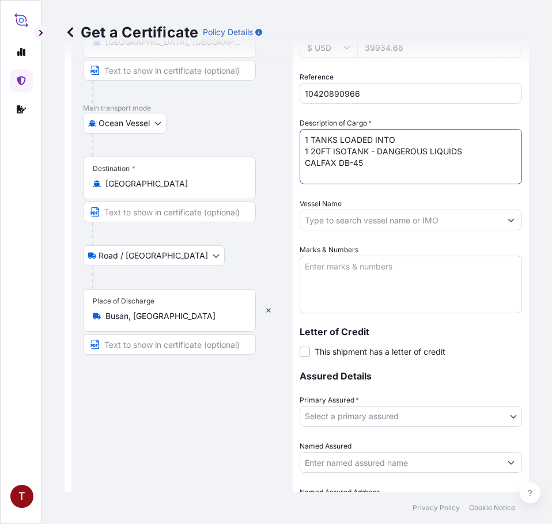
type textarea "1 TANKS LOADED INTO 1 20FT ISOTANK - DANGEROUS LIQUIDS CALFAX DB-45"
click at [358, 215] on input "Vessel Name" at bounding box center [400, 220] width 200 height 21
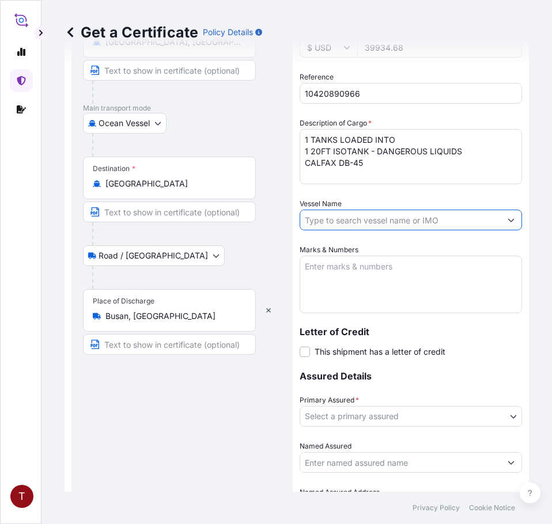
paste input "ATACAMA 540W"
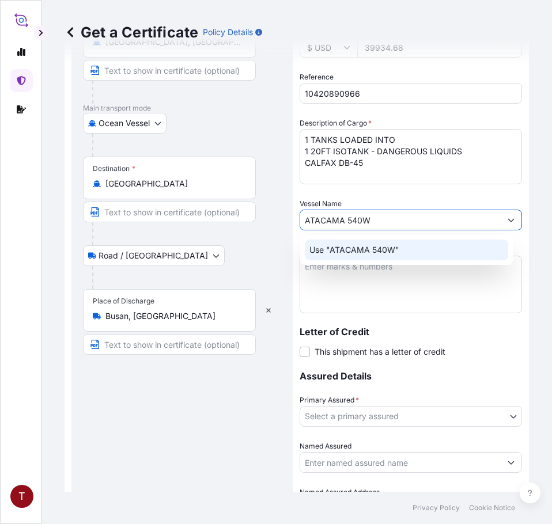
click at [358, 253] on p "Use "ATACAMA 540W"" at bounding box center [354, 250] width 90 height 12
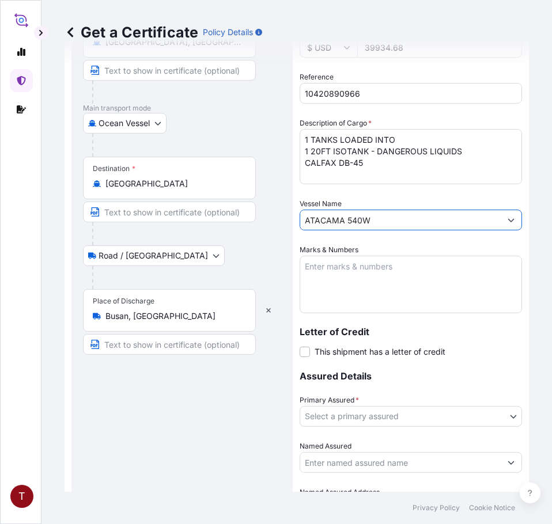
type input "ATACAMA 540W"
click at [360, 272] on textarea "Marks & Numbers" at bounding box center [411, 285] width 222 height 58
click at [367, 274] on textarea "Marks & Numbers" at bounding box center [411, 285] width 222 height 58
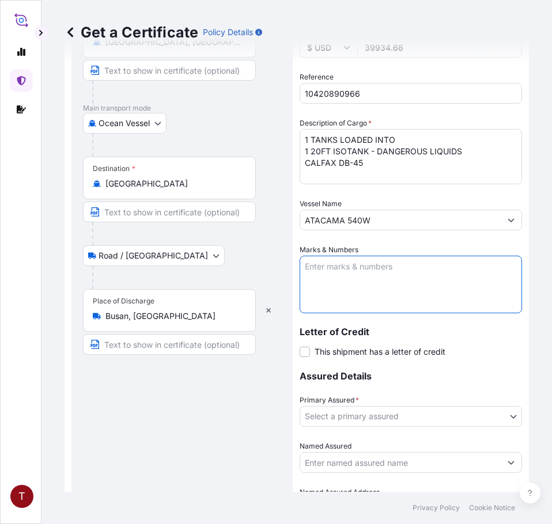
paste textarea "10420890966 107886 237486 HRP25-152B"
click at [322, 274] on textarea "10420890966 107886 237486 HRP25-152B" at bounding box center [411, 285] width 222 height 58
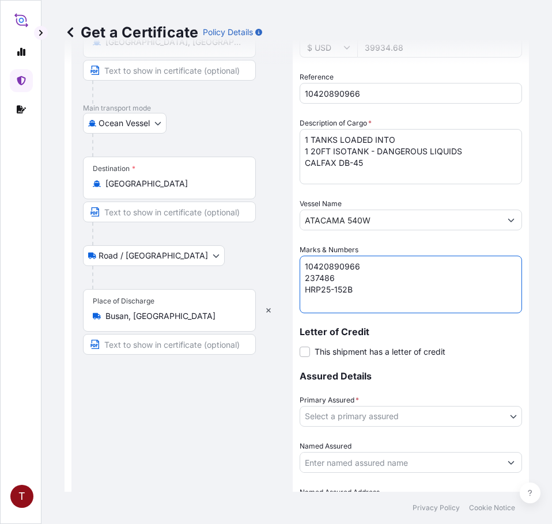
click at [375, 297] on textarea "10420890966 237486 HRP25-152B" at bounding box center [411, 285] width 222 height 58
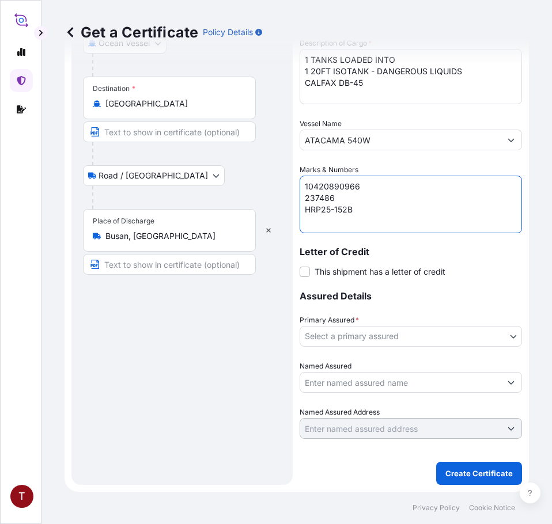
type textarea "10420890966 237486 HRP25-152B"
click at [389, 341] on body "T Get a Certificate Policy Details Route Details Reset Route Details Place of l…" at bounding box center [276, 262] width 552 height 524
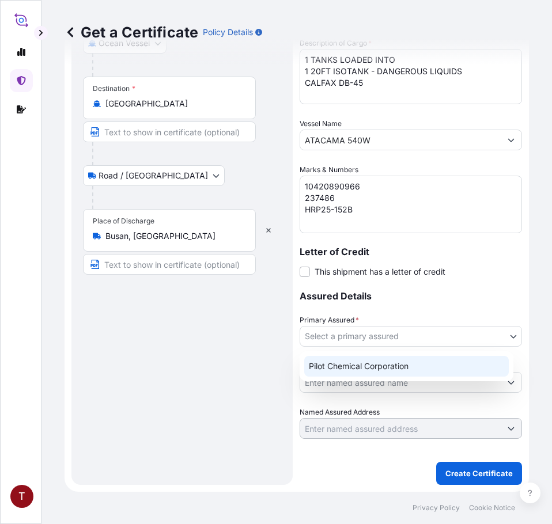
click at [390, 364] on div "Pilot Chemical Corporation" at bounding box center [406, 366] width 204 height 21
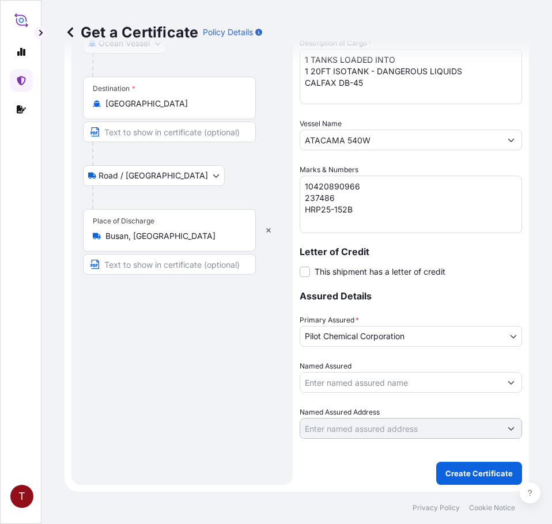
click at [394, 377] on input "Named Assured" at bounding box center [400, 382] width 200 height 21
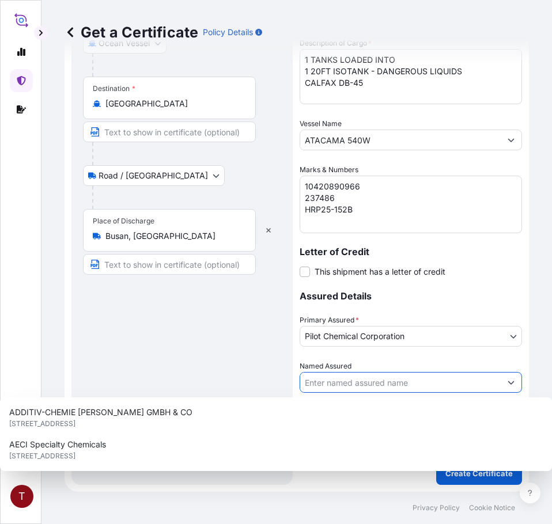
paste input "HEERAE CORP. [STREET_ADDRESS]"
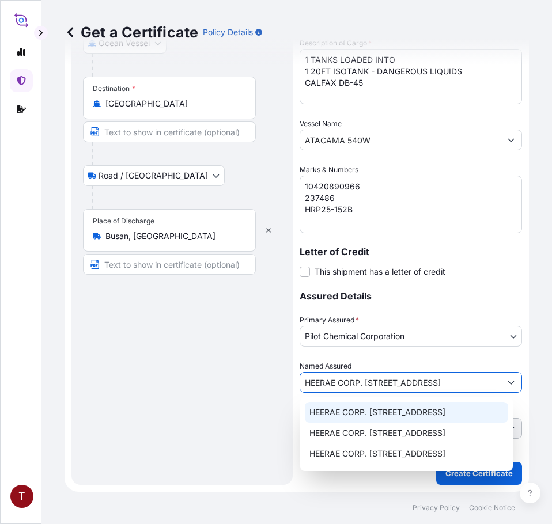
click at [359, 413] on span "HEERAE CORP. [STREET_ADDRESS]" at bounding box center [377, 413] width 136 height 12
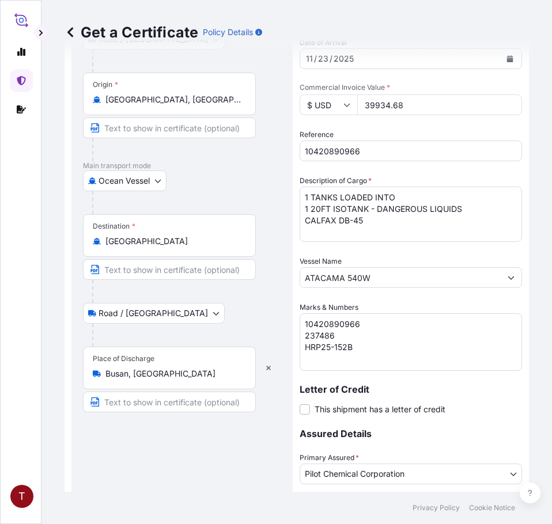
scroll to position [310, 0]
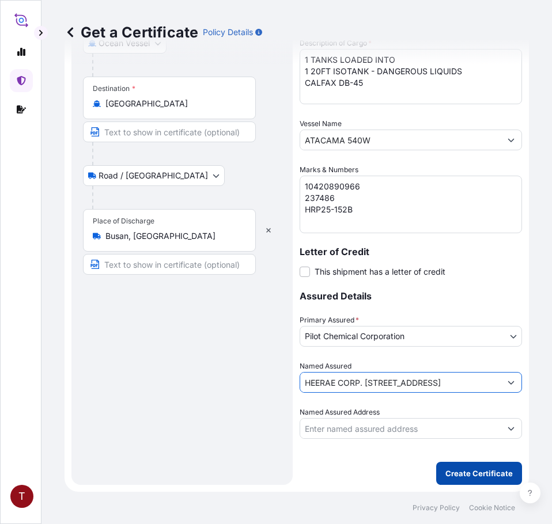
type input "HEERAE CORP. [STREET_ADDRESS]"
click at [456, 476] on p "Create Certificate" at bounding box center [478, 474] width 67 height 12
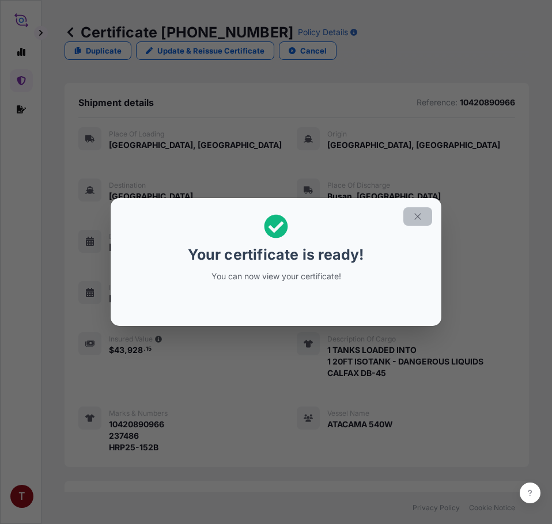
click at [418, 213] on icon "button" at bounding box center [417, 216] width 10 height 10
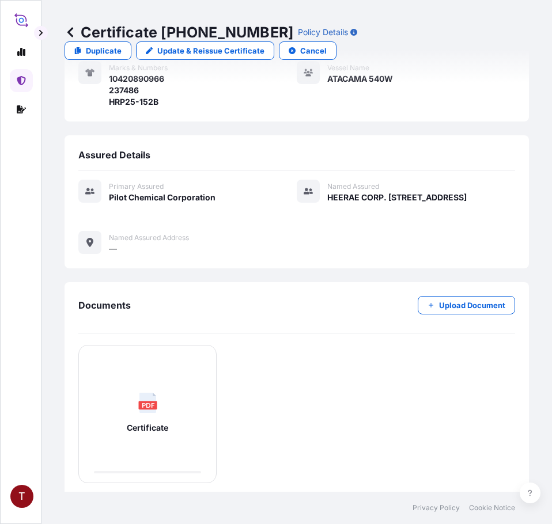
scroll to position [446, 0]
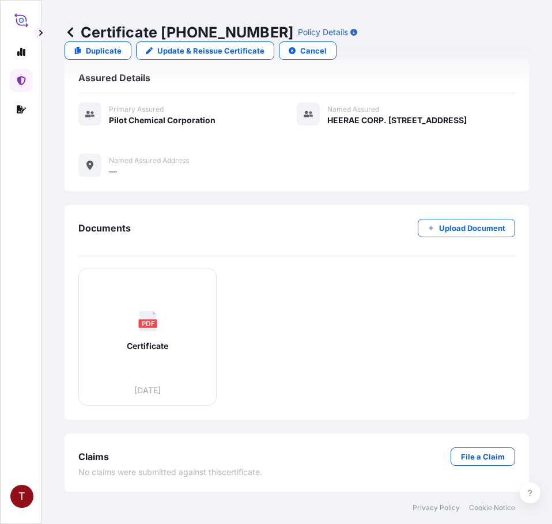
click at [149, 327] on rect at bounding box center [147, 323] width 18 height 9
click at [18, 72] on link at bounding box center [21, 80] width 23 height 23
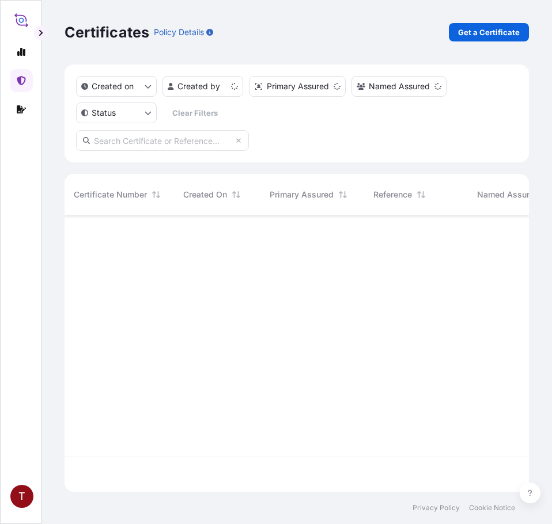
scroll to position [274, 456]
click at [520, 32] on link "Get a Certificate" at bounding box center [489, 32] width 80 height 18
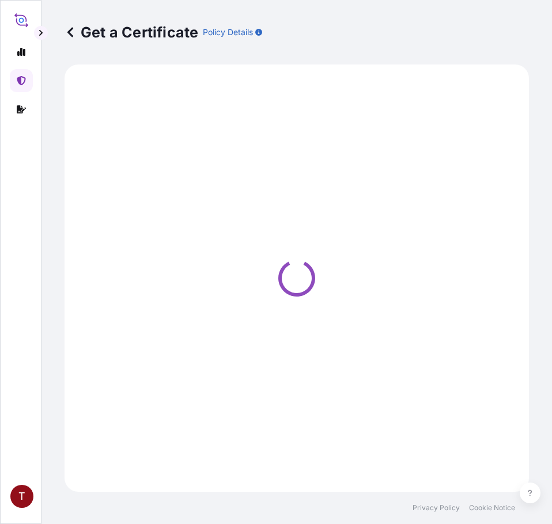
select select "Ocean Vessel"
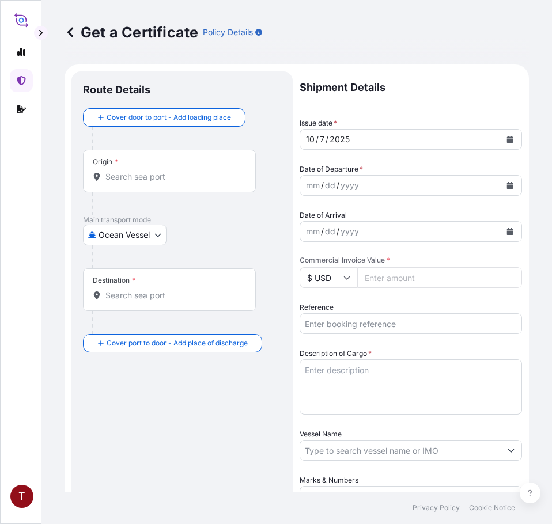
click at [130, 173] on input "Origin *" at bounding box center [173, 177] width 136 height 12
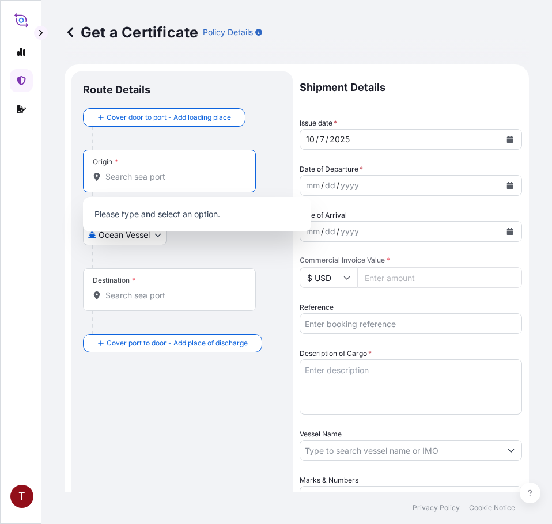
paste input "[GEOGRAPHIC_DATA], [GEOGRAPHIC_DATA]"
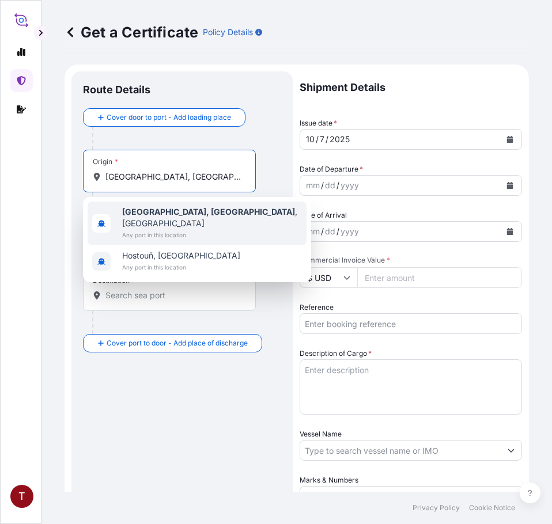
click at [172, 215] on span "[GEOGRAPHIC_DATA], [GEOGRAPHIC_DATA] , [GEOGRAPHIC_DATA]" at bounding box center [212, 217] width 180 height 23
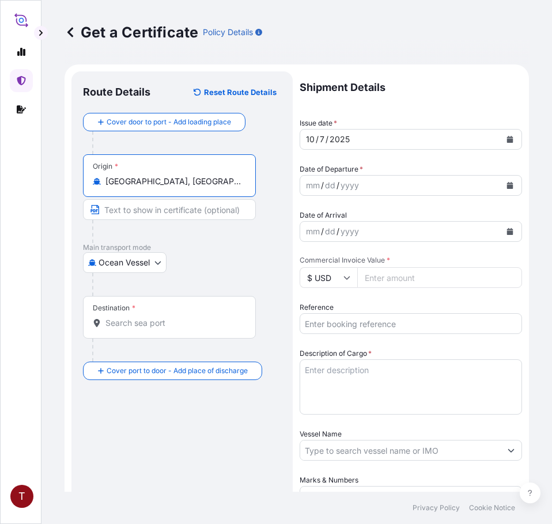
type input "[GEOGRAPHIC_DATA], [GEOGRAPHIC_DATA], [GEOGRAPHIC_DATA]"
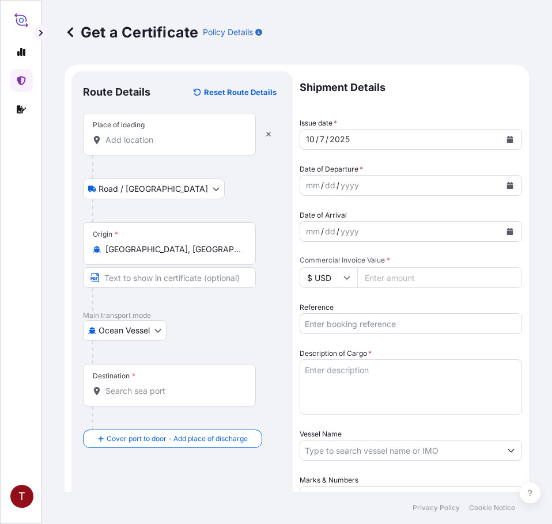
click at [138, 142] on input "Place of loading" at bounding box center [173, 140] width 136 height 12
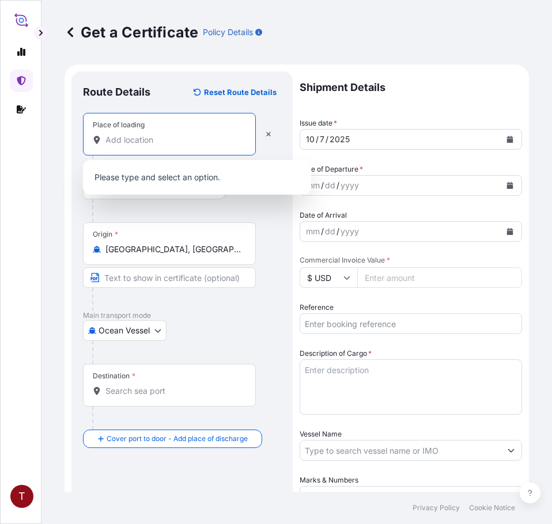
paste input "[GEOGRAPHIC_DATA], [GEOGRAPHIC_DATA]"
type input "[GEOGRAPHIC_DATA], [GEOGRAPHIC_DATA]"
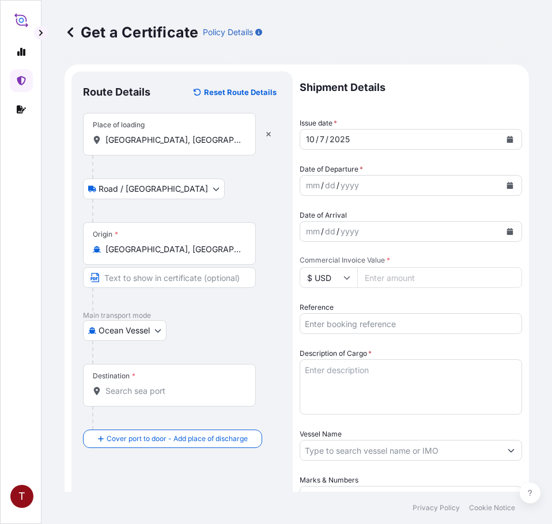
click at [125, 382] on div "Destination *" at bounding box center [169, 385] width 173 height 43
click at [125, 385] on input "Destination *" at bounding box center [173, 391] width 136 height 12
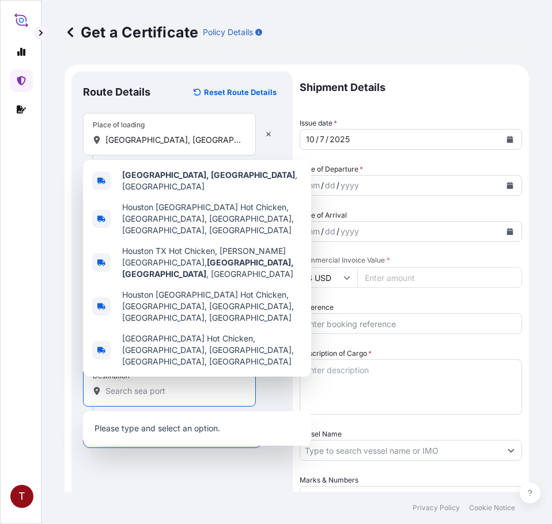
paste input "[GEOGRAPHIC_DATA], [GEOGRAPHIC_DATA]"
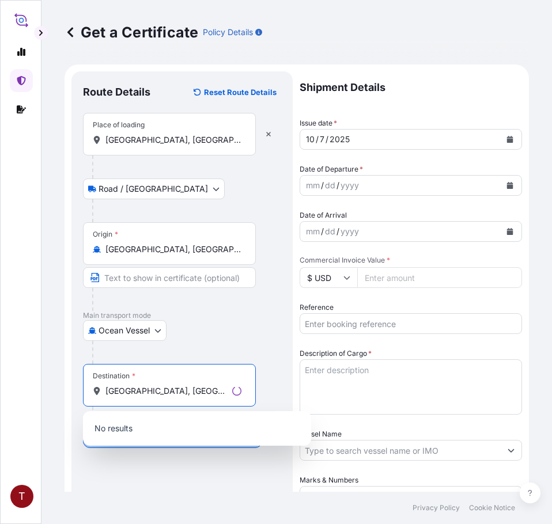
scroll to position [173, 0]
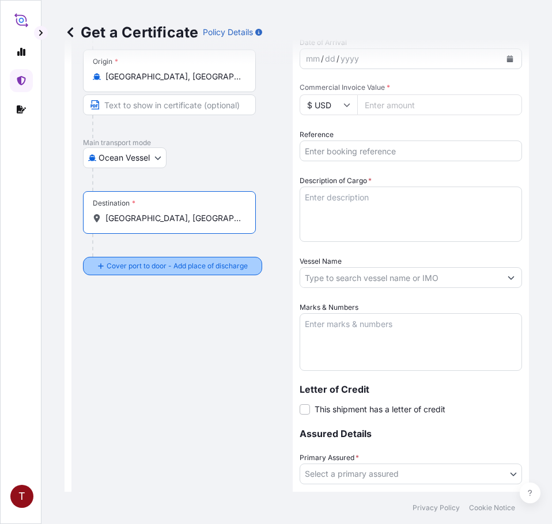
type input "[GEOGRAPHIC_DATA], [GEOGRAPHIC_DATA]"
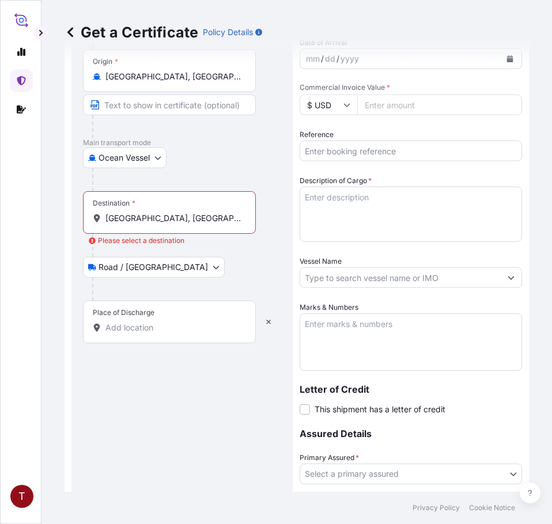
click at [151, 326] on input "Place of Discharge" at bounding box center [173, 328] width 136 height 12
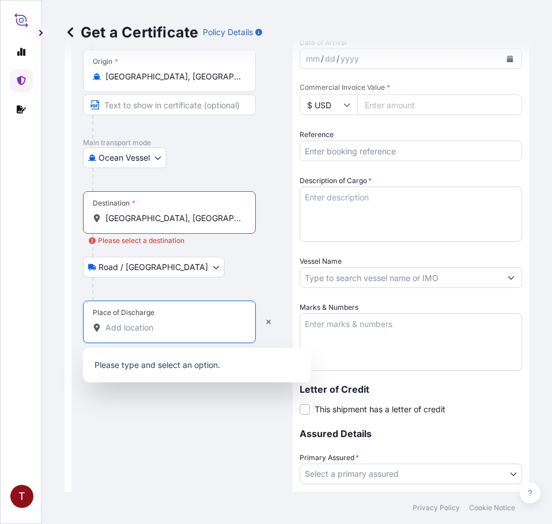
paste input "[GEOGRAPHIC_DATA], [GEOGRAPHIC_DATA]"
type input "[GEOGRAPHIC_DATA], [GEOGRAPHIC_DATA]"
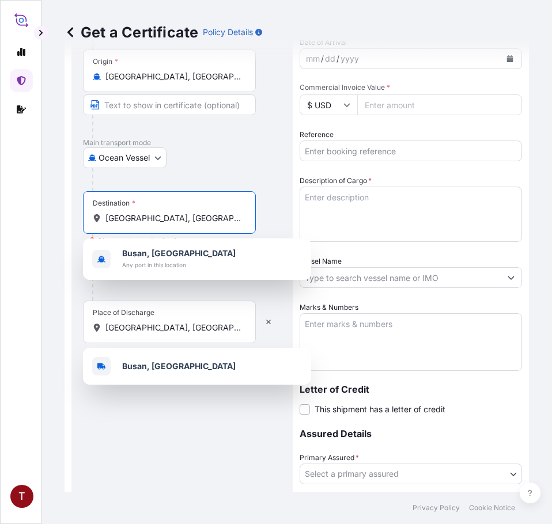
drag, startPoint x: 216, startPoint y: 218, endPoint x: 52, endPoint y: 213, distance: 164.2
click at [52, 213] on div "Get a Certificate Policy Details Route Details Reset Route Details Place of loa…" at bounding box center [296, 246] width 510 height 492
paste input "Destination"
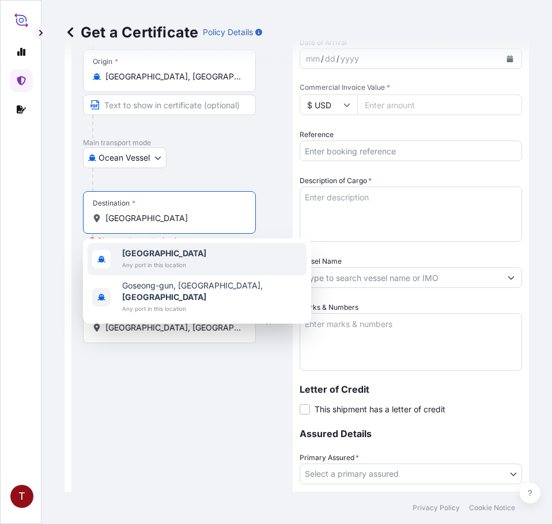
click at [161, 259] on div "[GEOGRAPHIC_DATA] Any port in this location" at bounding box center [164, 259] width 84 height 23
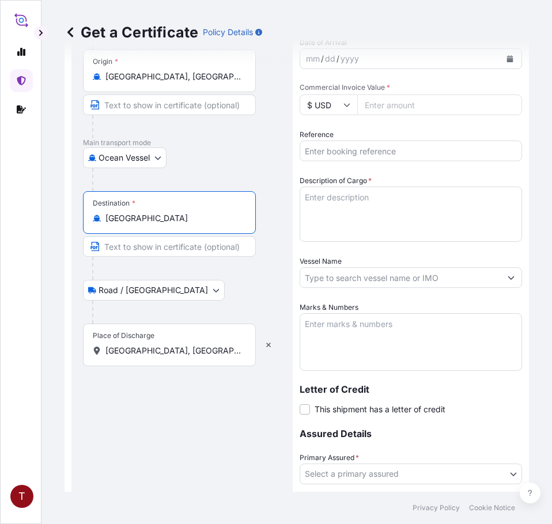
scroll to position [0, 0]
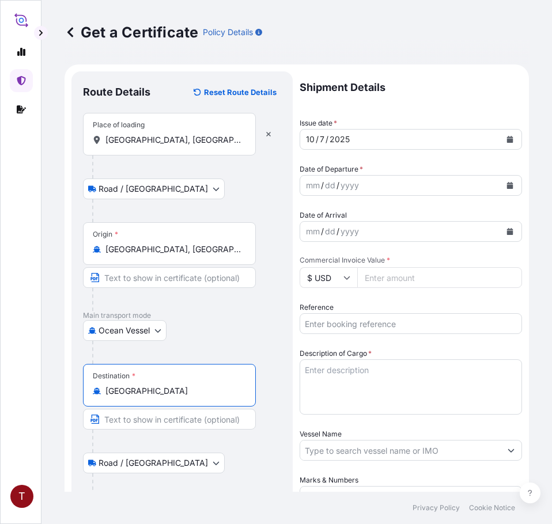
type input "[GEOGRAPHIC_DATA]"
click at [511, 183] on div "mm / dd / yyyy" at bounding box center [411, 185] width 222 height 21
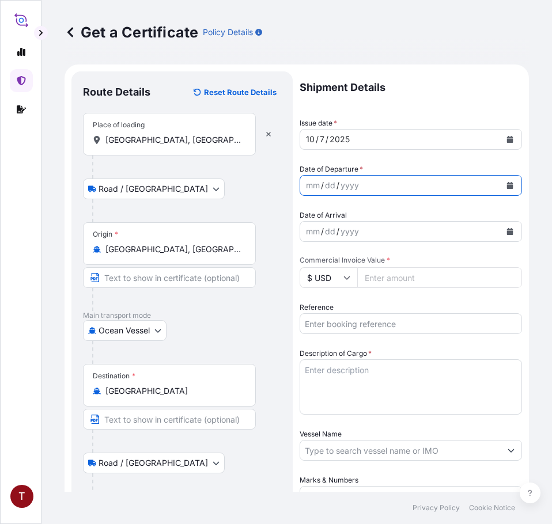
click at [507, 187] on icon "Calendar" at bounding box center [510, 185] width 6 height 7
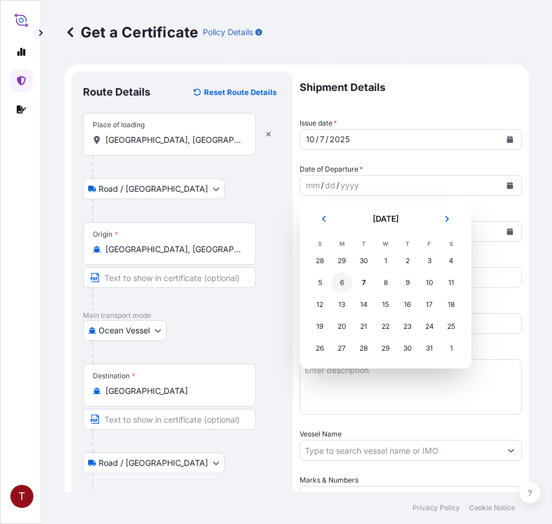
click at [344, 285] on div "6" at bounding box center [341, 282] width 21 height 21
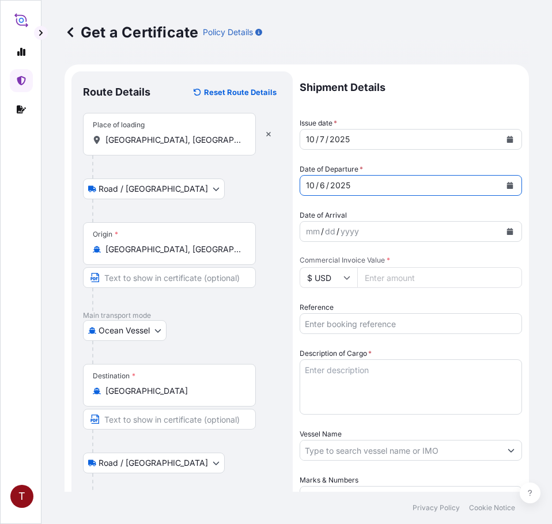
click at [507, 235] on button "Calendar" at bounding box center [510, 231] width 18 height 18
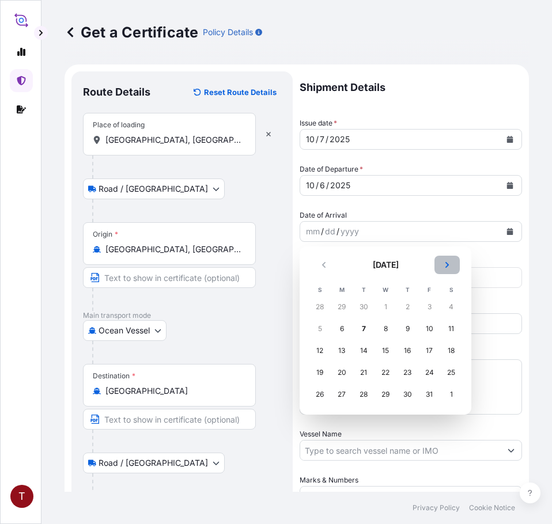
click at [447, 262] on icon "Next" at bounding box center [447, 265] width 7 height 7
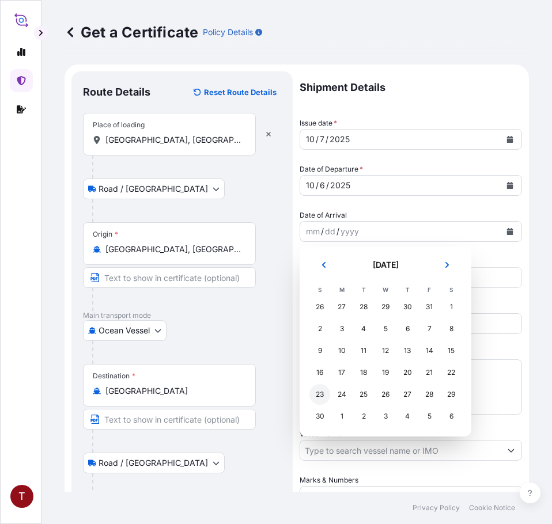
click at [324, 392] on div "23" at bounding box center [319, 394] width 21 height 21
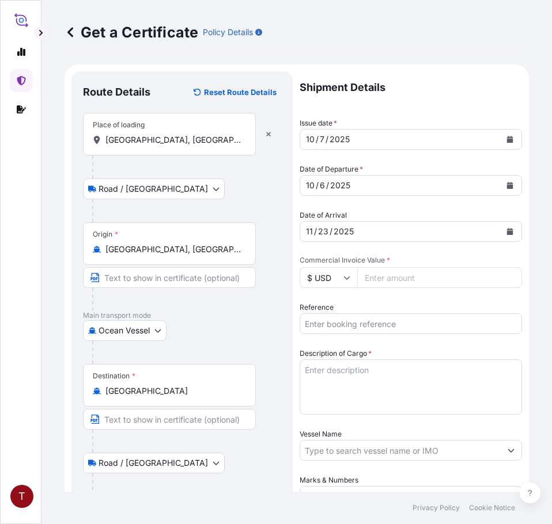
click at [399, 281] on input "Commercial Invoice Value *" at bounding box center [439, 277] width 165 height 21
paste input "39807.67"
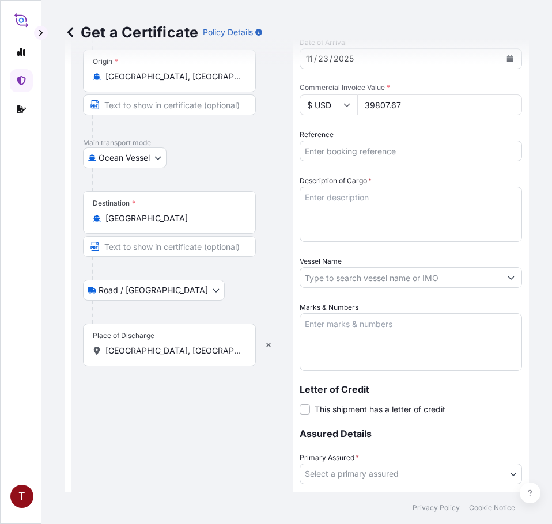
type input "39807.67"
click at [355, 147] on input "Reference" at bounding box center [411, 151] width 222 height 21
paste input "10420890967"
type input "10420890967"
click at [385, 204] on textarea "Description of Cargo *" at bounding box center [411, 214] width 222 height 55
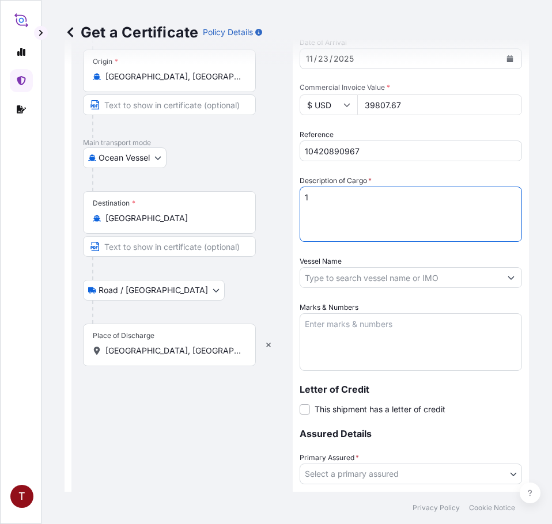
paste textarea "TANKS LOADED INTO 1 20FT ISOTANK - DANGEROUS LIQUIDS CALFAX DB-45"
type textarea "1 TANKS LOADED INTO 1 20FT ISOTANK - DANGEROUS LIQUIDS CALFAX DB-45"
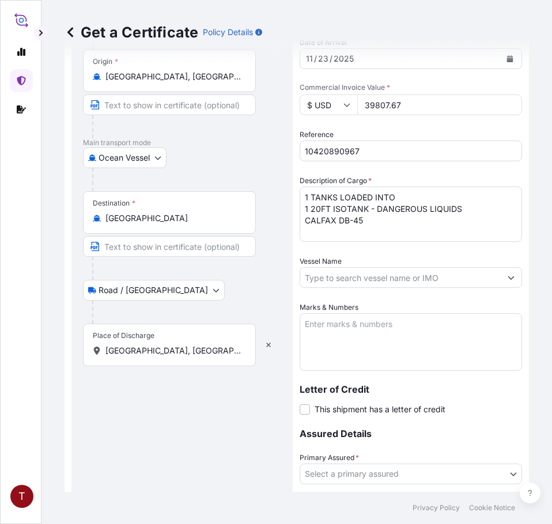
click at [354, 288] on div "Shipment Details Issue date * [DATE] Date of Departure * [DATE] Date of Arrival…" at bounding box center [411, 245] width 222 height 692
click at [344, 274] on input "Vessel Name" at bounding box center [400, 277] width 200 height 21
paste input "ATACAMA 540W"
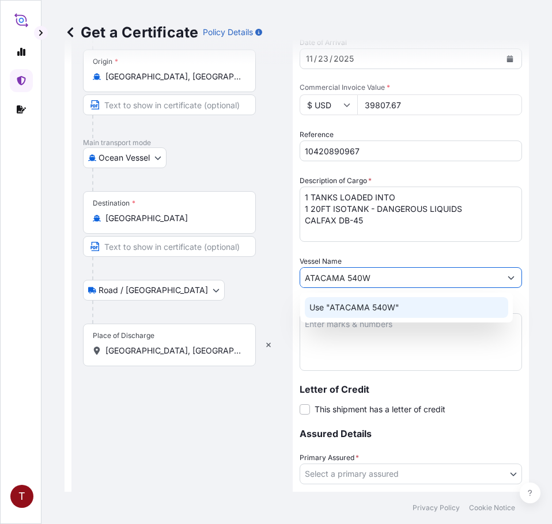
click at [344, 297] on div "Use "ATACAMA 540W"" at bounding box center [406, 307] width 203 height 21
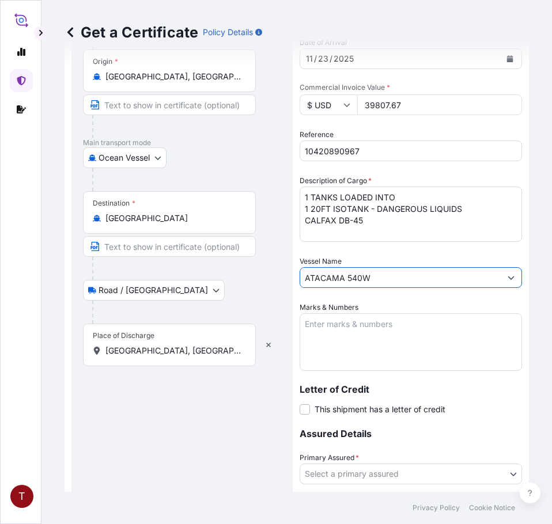
type input "ATACAMA 540W"
click at [339, 342] on textarea "Marks & Numbers" at bounding box center [411, 342] width 222 height 58
paste textarea "10420890967 107886 237485 HRP25-152A"
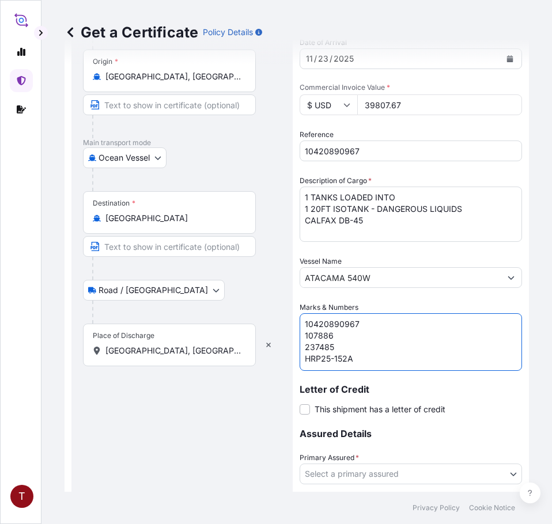
scroll to position [5, 0]
drag, startPoint x: 324, startPoint y: 330, endPoint x: 294, endPoint y: 328, distance: 30.0
click at [294, 328] on form "Route Details Reset Route Details Place of loading [GEOGRAPHIC_DATA], [GEOGRAPH…" at bounding box center [297, 261] width 464 height 738
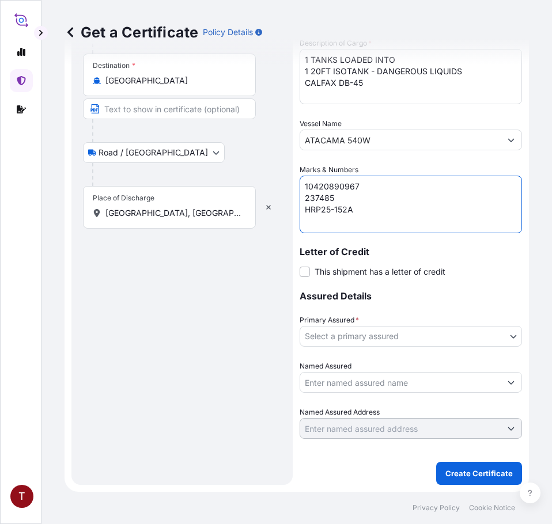
type textarea "10420890967 237485 HRP25-152A"
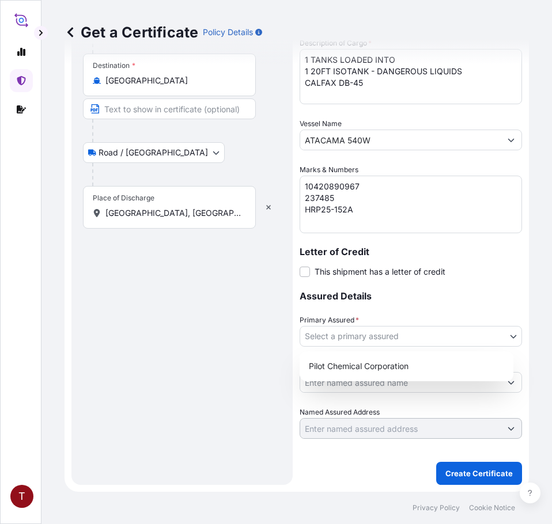
click at [374, 336] on body "T Get a Certificate Policy Details Route Details Reset Route Details Place of l…" at bounding box center [276, 262] width 552 height 524
click at [400, 366] on div "Pilot Chemical Corporation" at bounding box center [406, 366] width 204 height 21
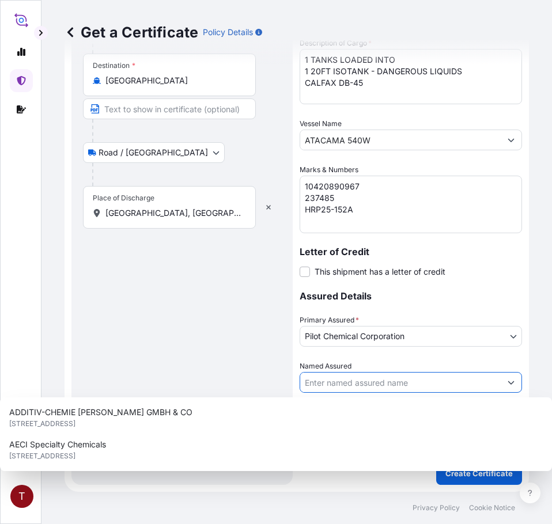
click at [448, 388] on input "Named Assured" at bounding box center [400, 382] width 200 height 21
paste input "HEERAE CORP. [STREET_ADDRESS]"
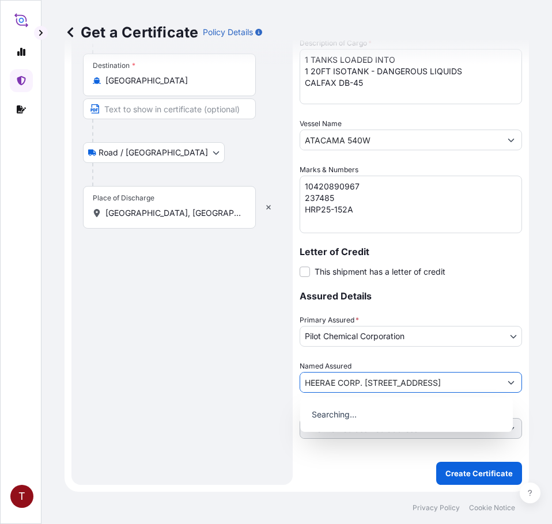
scroll to position [0, 248]
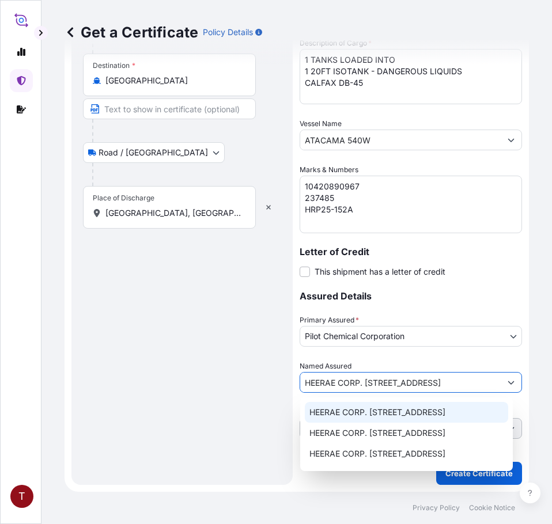
click at [366, 412] on span "HEERAE CORP. [STREET_ADDRESS]" at bounding box center [377, 413] width 136 height 12
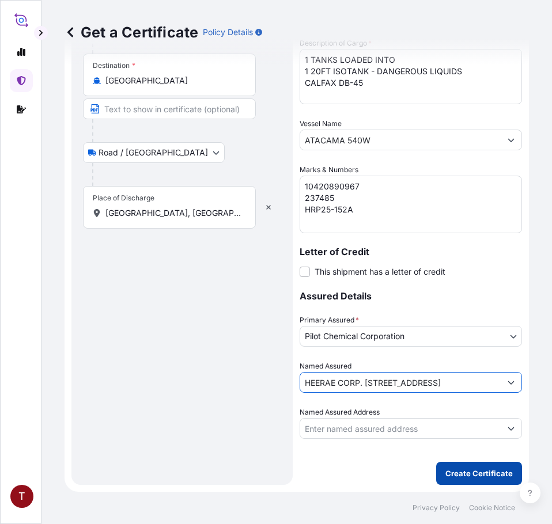
type input "HEERAE CORP. [STREET_ADDRESS]"
click at [462, 474] on p "Create Certificate" at bounding box center [478, 474] width 67 height 12
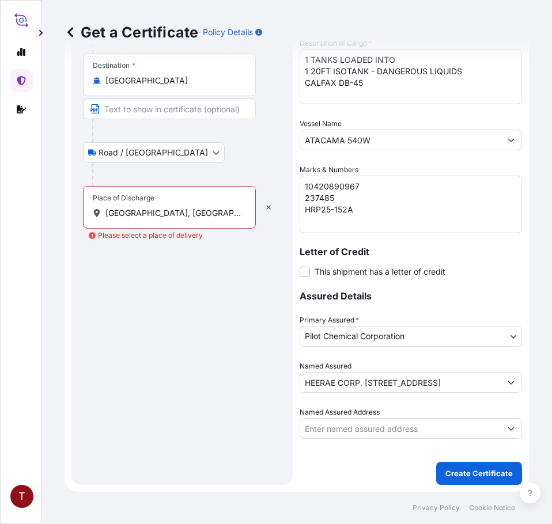
click at [157, 204] on div "Place of Discharge [GEOGRAPHIC_DATA], [GEOGRAPHIC_DATA]" at bounding box center [169, 207] width 173 height 43
click at [157, 207] on input "[GEOGRAPHIC_DATA], [GEOGRAPHIC_DATA]" at bounding box center [173, 213] width 136 height 12
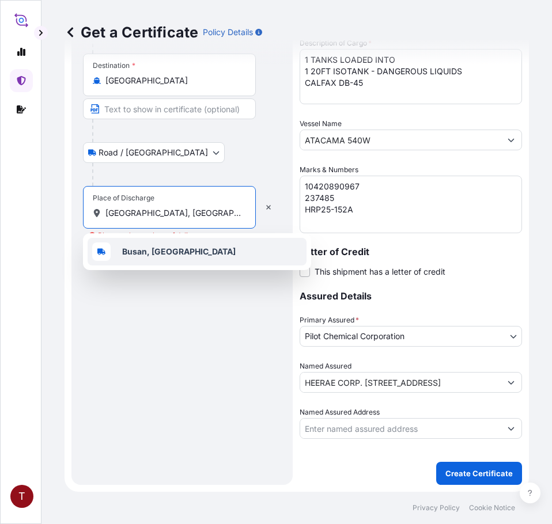
click at [154, 257] on span "Busan, [GEOGRAPHIC_DATA]" at bounding box center [178, 252] width 113 height 12
type input "Busan, [GEOGRAPHIC_DATA]"
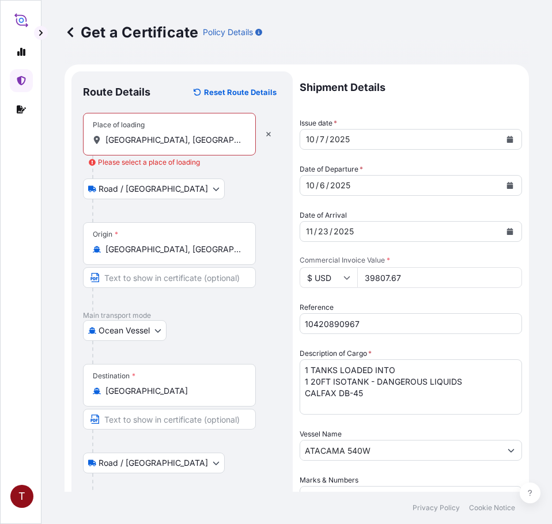
click at [156, 136] on input "[GEOGRAPHIC_DATA], [GEOGRAPHIC_DATA]" at bounding box center [173, 140] width 136 height 12
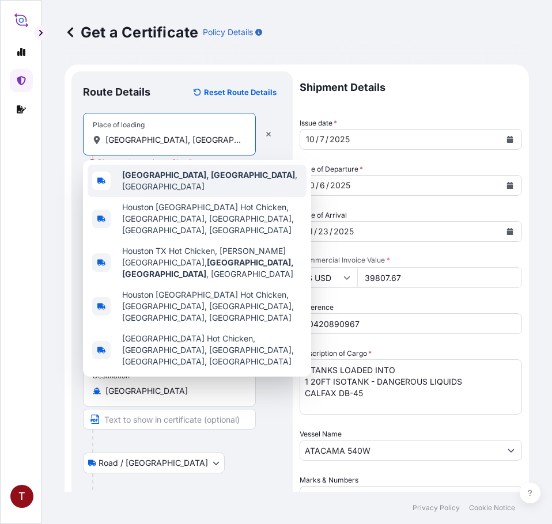
click at [157, 173] on b "[GEOGRAPHIC_DATA], [GEOGRAPHIC_DATA]" at bounding box center [208, 175] width 173 height 10
type input "[GEOGRAPHIC_DATA], [GEOGRAPHIC_DATA], [GEOGRAPHIC_DATA]"
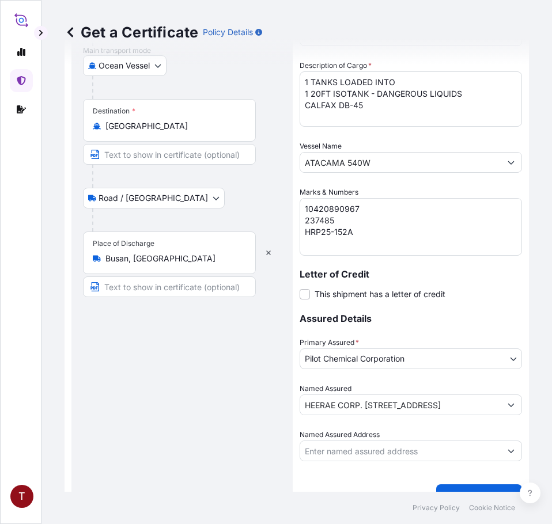
scroll to position [310, 0]
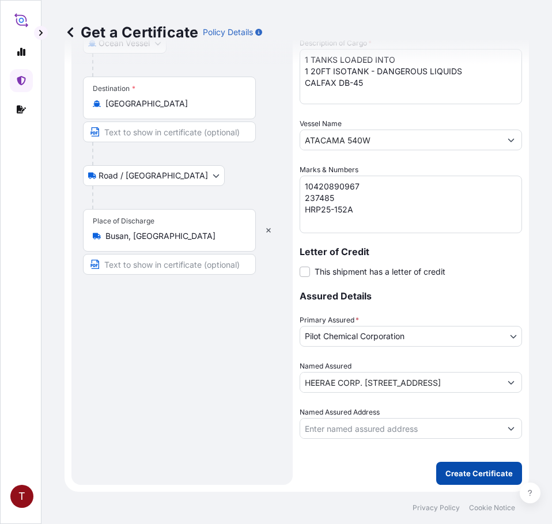
click at [491, 475] on p "Create Certificate" at bounding box center [478, 474] width 67 height 12
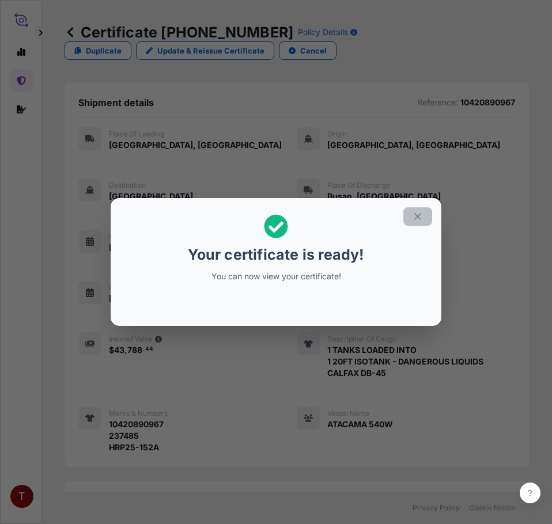
click at [412, 214] on icon "button" at bounding box center [417, 216] width 10 height 10
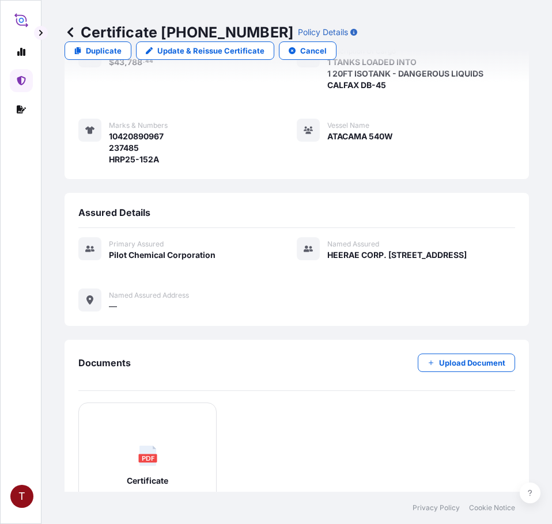
scroll to position [446, 0]
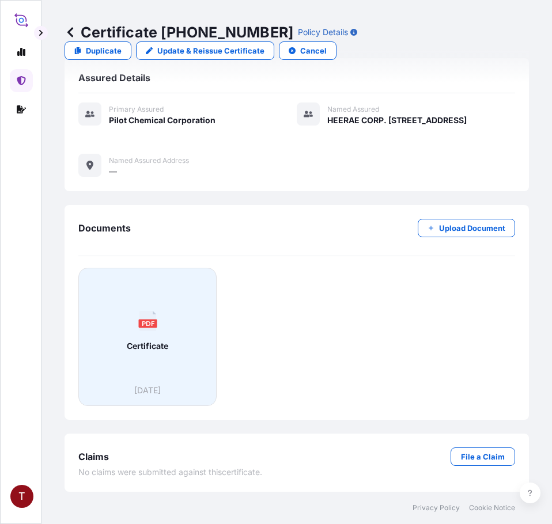
click at [166, 358] on div "PDF Certificate" at bounding box center [147, 331] width 119 height 107
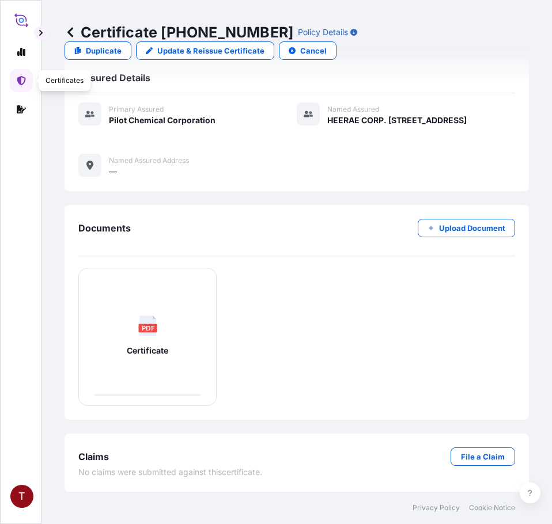
click at [22, 83] on icon at bounding box center [21, 80] width 9 height 9
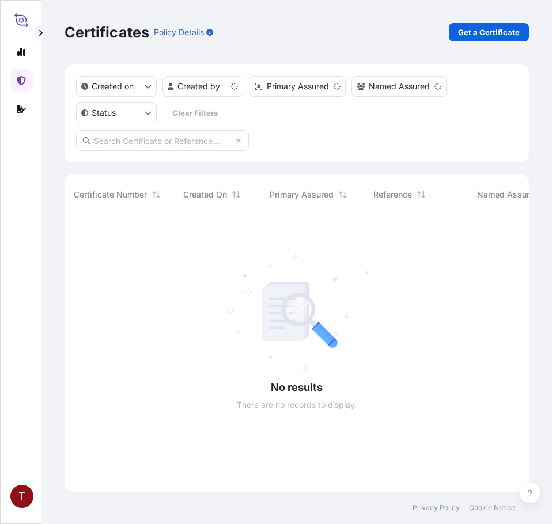
scroll to position [274, 456]
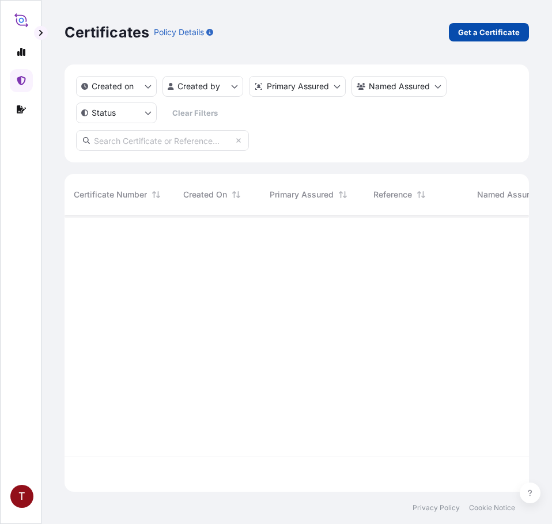
click at [465, 29] on p "Get a Certificate" at bounding box center [489, 32] width 62 height 12
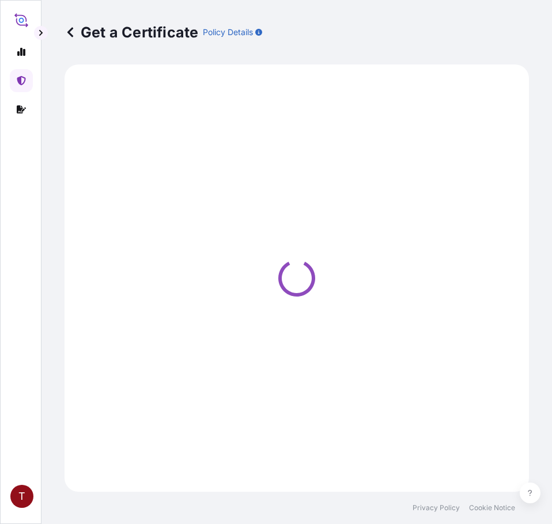
select select "Ocean Vessel"
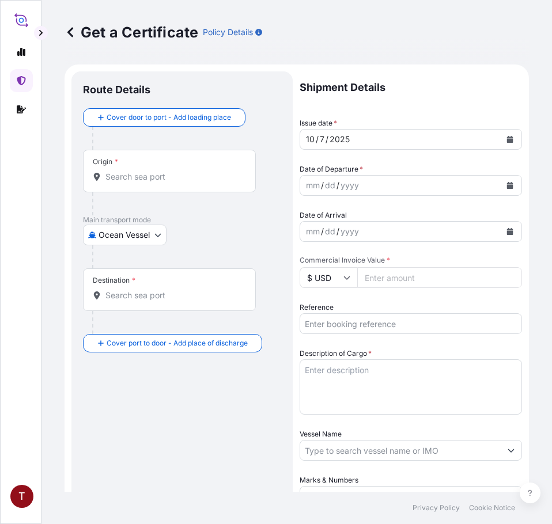
click at [144, 179] on input "Origin *" at bounding box center [173, 177] width 136 height 12
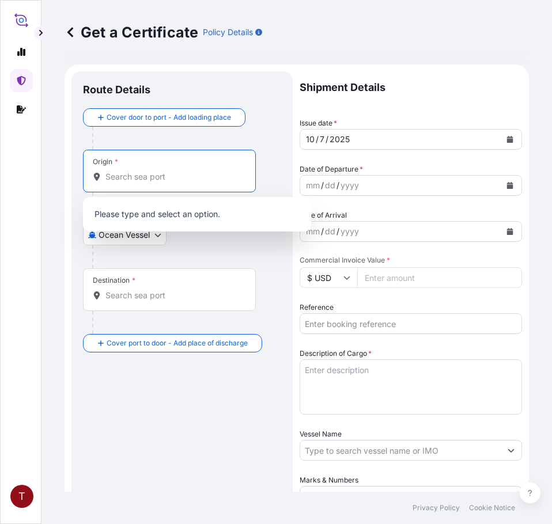
paste input "[GEOGRAPHIC_DATA], [GEOGRAPHIC_DATA]"
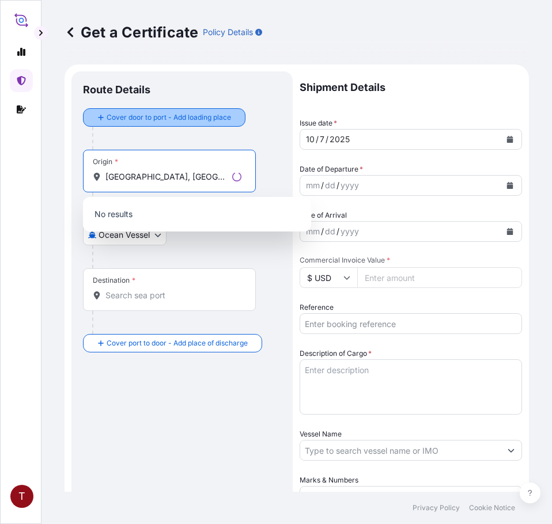
type input "[GEOGRAPHIC_DATA], [GEOGRAPHIC_DATA]"
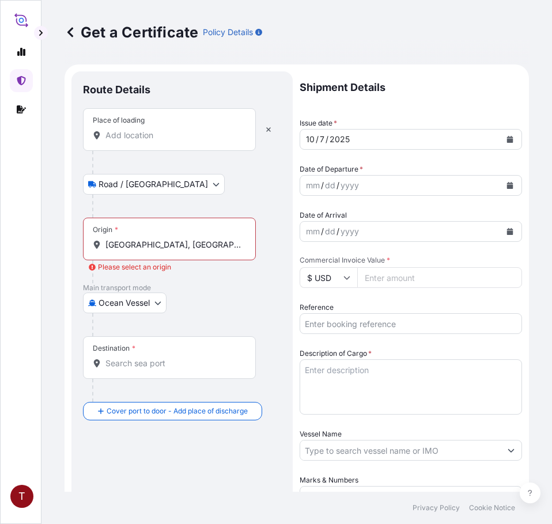
click at [147, 134] on input "Place of loading" at bounding box center [173, 136] width 136 height 12
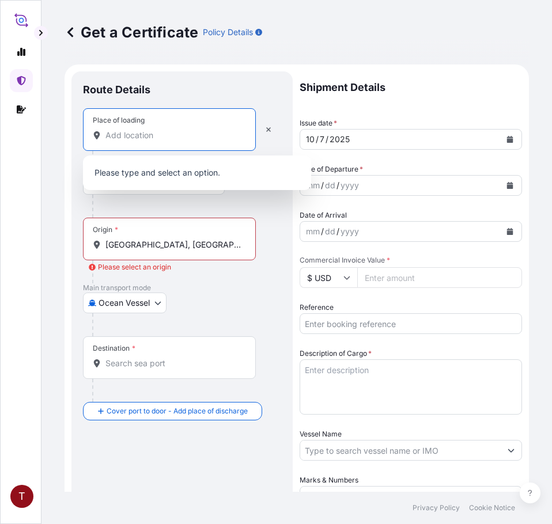
paste input "[GEOGRAPHIC_DATA], [GEOGRAPHIC_DATA]"
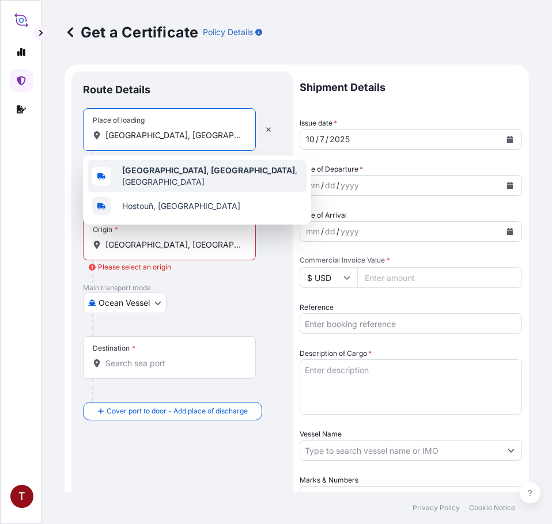
click at [155, 175] on b "[GEOGRAPHIC_DATA], [GEOGRAPHIC_DATA]" at bounding box center [208, 170] width 173 height 10
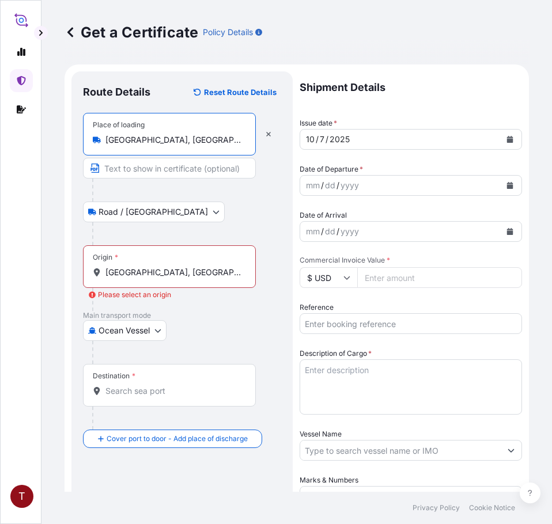
type input "[GEOGRAPHIC_DATA], [GEOGRAPHIC_DATA], [GEOGRAPHIC_DATA]"
click at [151, 244] on div at bounding box center [186, 233] width 189 height 23
click at [149, 266] on div "Origin * [GEOGRAPHIC_DATA], [GEOGRAPHIC_DATA]" at bounding box center [169, 266] width 173 height 43
click at [149, 267] on input "[GEOGRAPHIC_DATA], [GEOGRAPHIC_DATA]" at bounding box center [173, 273] width 136 height 12
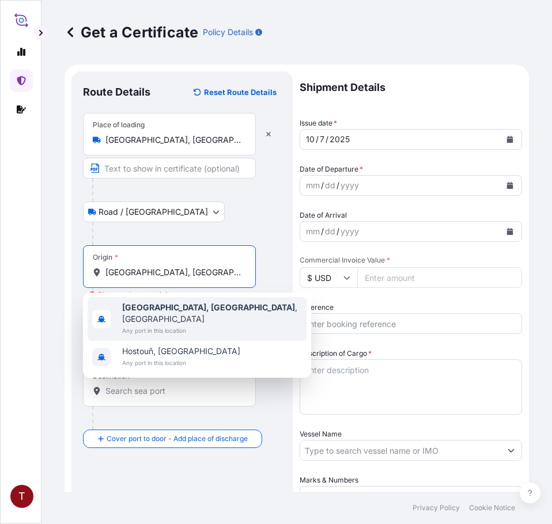
click at [175, 304] on span "[GEOGRAPHIC_DATA], [GEOGRAPHIC_DATA] , [GEOGRAPHIC_DATA]" at bounding box center [212, 313] width 180 height 23
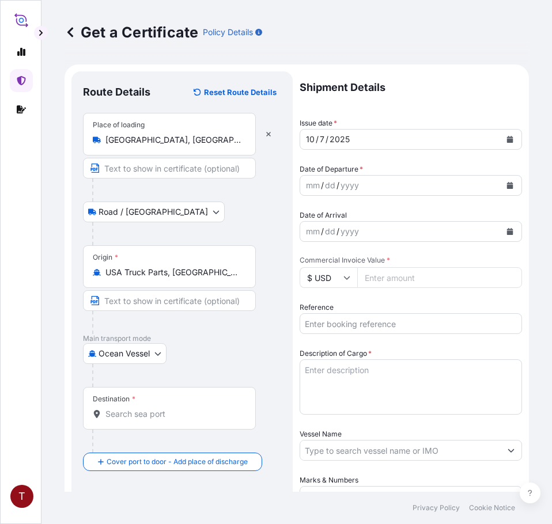
paste input "[GEOGRAPHIC_DATA]"
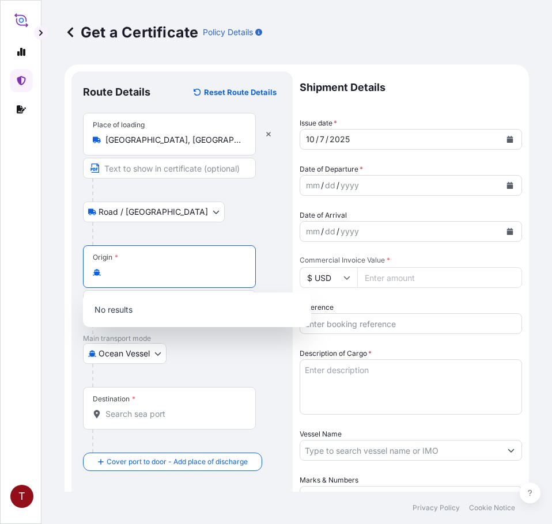
scroll to position [173, 0]
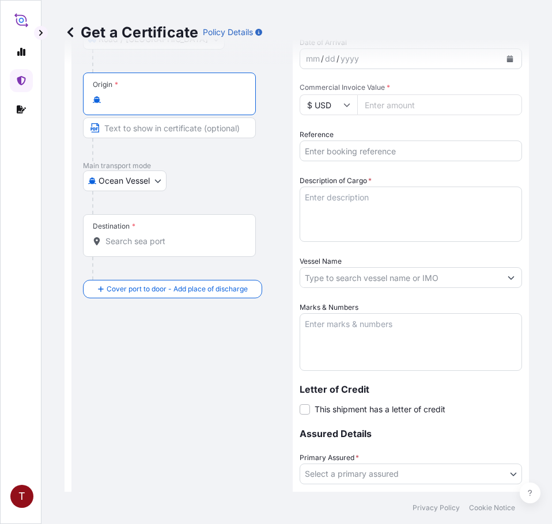
drag, startPoint x: 185, startPoint y: 100, endPoint x: 478, endPoint y: 107, distance: 292.7
click at [478, 107] on form "Route Details Reset Route Details Place of loading [GEOGRAPHIC_DATA], [GEOGRAPH…" at bounding box center [297, 261] width 464 height 738
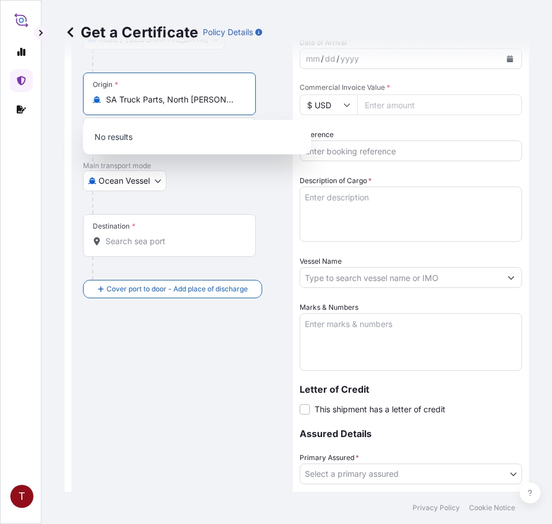
scroll to position [0, 0]
type input "U"
click at [150, 103] on input "Origin *" at bounding box center [173, 100] width 136 height 12
type input "USA Truck Parts, [GEOGRAPHIC_DATA][PERSON_NAME], [GEOGRAPHIC_DATA], [GEOGRAPHIC…"
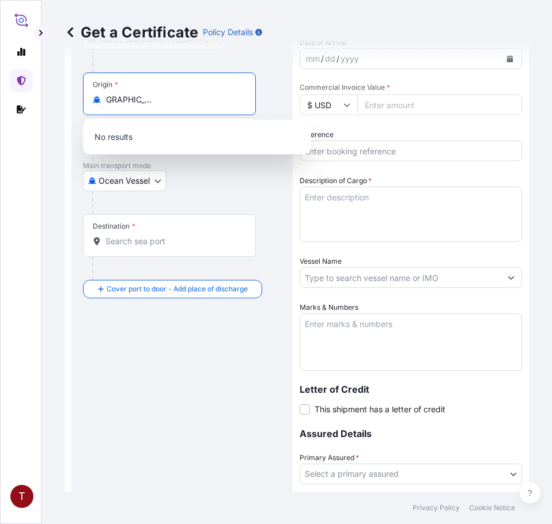
drag, startPoint x: 107, startPoint y: 100, endPoint x: 448, endPoint y: 99, distance: 341.6
click at [446, 99] on form "Route Details Reset Route Details Place of loading [GEOGRAPHIC_DATA], [GEOGRAPH…" at bounding box center [297, 261] width 464 height 738
paste input "[GEOGRAPHIC_DATA], [GEOGRAPHIC_DATA]"
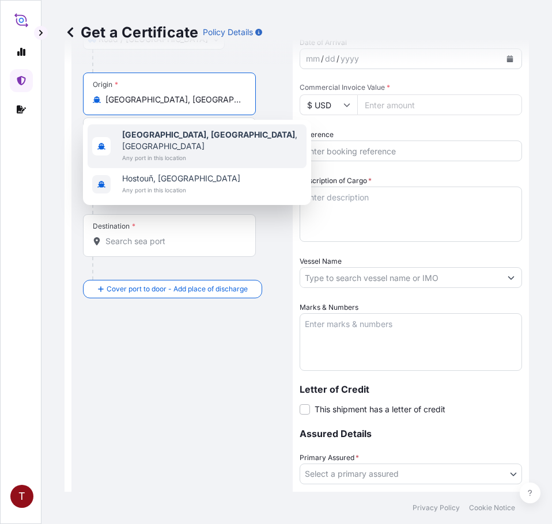
click at [148, 137] on b "[GEOGRAPHIC_DATA], [GEOGRAPHIC_DATA]" at bounding box center [208, 135] width 173 height 10
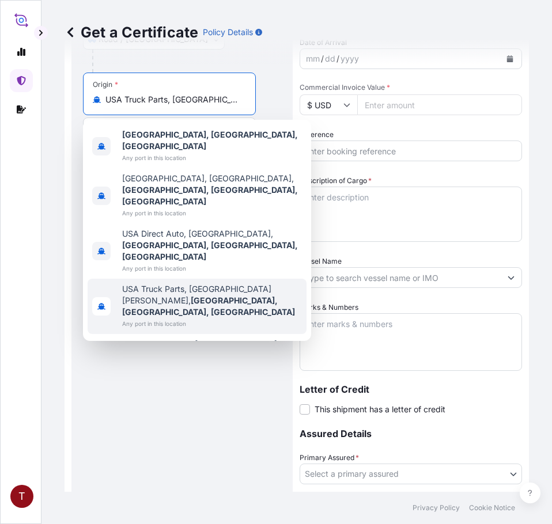
paste input "[GEOGRAPHIC_DATA]"
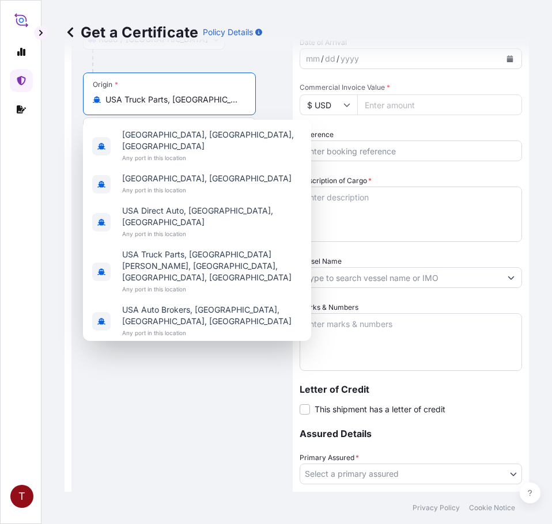
scroll to position [0, 143]
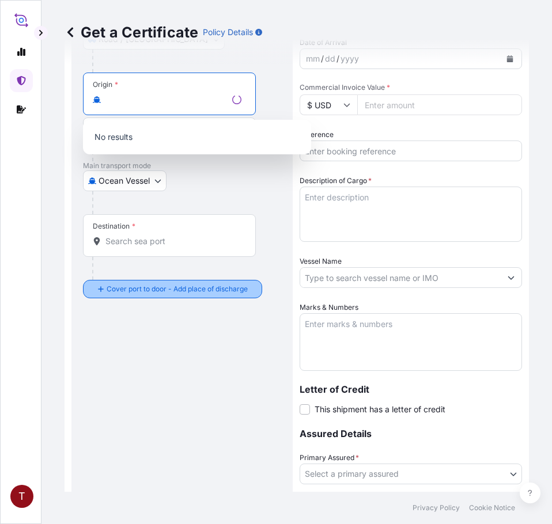
type input "USA Truck Parts, [GEOGRAPHIC_DATA][PERSON_NAME], [GEOGRAPHIC_DATA], [GEOGRAPHIC…"
drag, startPoint x: 215, startPoint y: 355, endPoint x: 200, endPoint y: 340, distance: 22.0
click at [214, 353] on div "Route Details Reset Route Details Place of loading [GEOGRAPHIC_DATA], [GEOGRAPH…" at bounding box center [182, 260] width 198 height 701
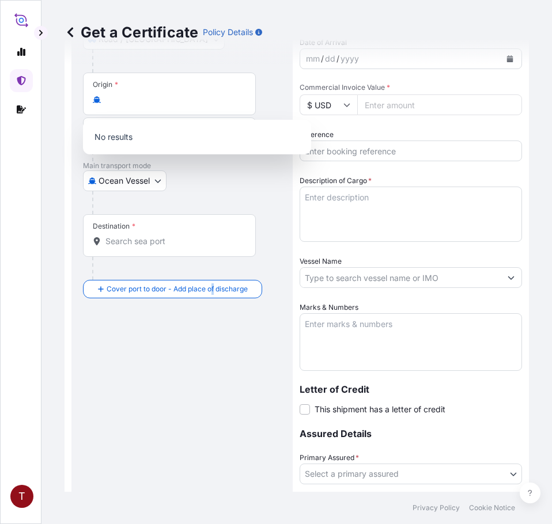
scroll to position [0, 0]
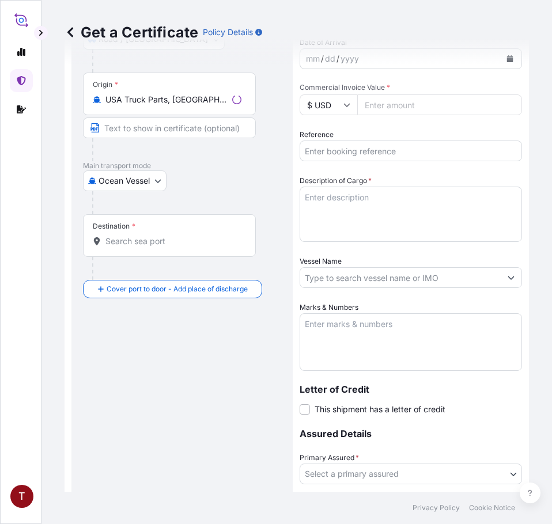
click at [141, 240] on input "Destination *" at bounding box center [173, 242] width 136 height 12
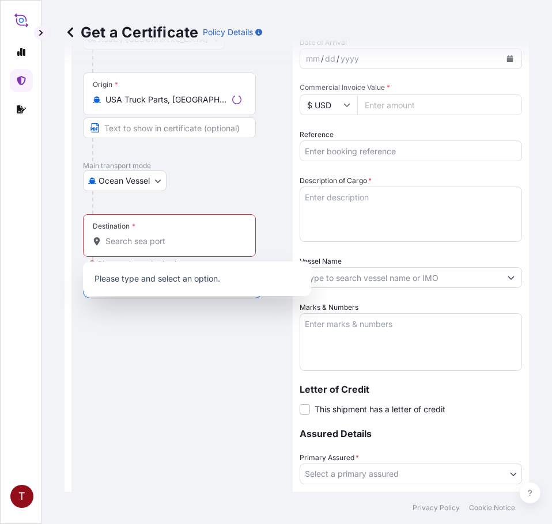
scroll to position [115, 0]
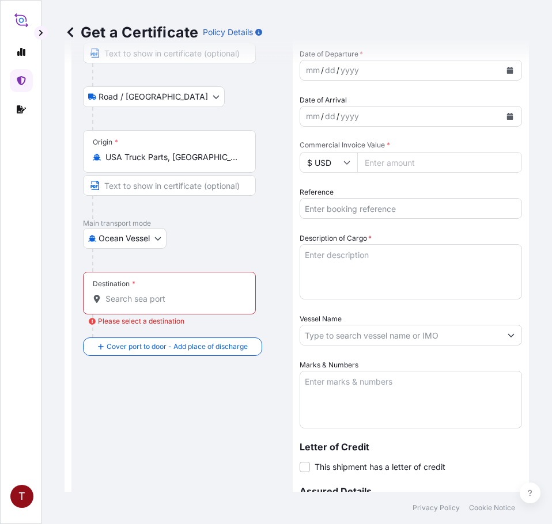
drag, startPoint x: 135, startPoint y: 253, endPoint x: 114, endPoint y: 299, distance: 50.2
click at [114, 299] on input "Destination * Please select a destination" at bounding box center [173, 299] width 136 height 12
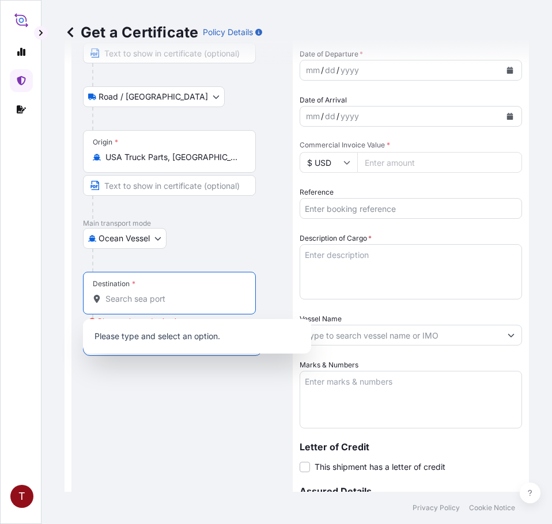
paste input "[GEOGRAPHIC_DATA]"
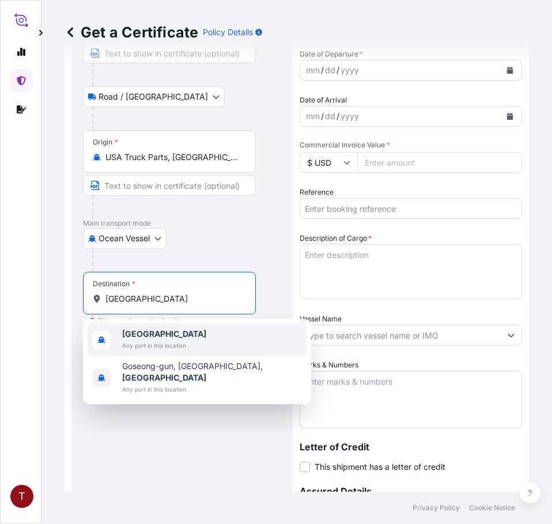
click at [144, 343] on span "Any port in this location" at bounding box center [164, 346] width 84 height 12
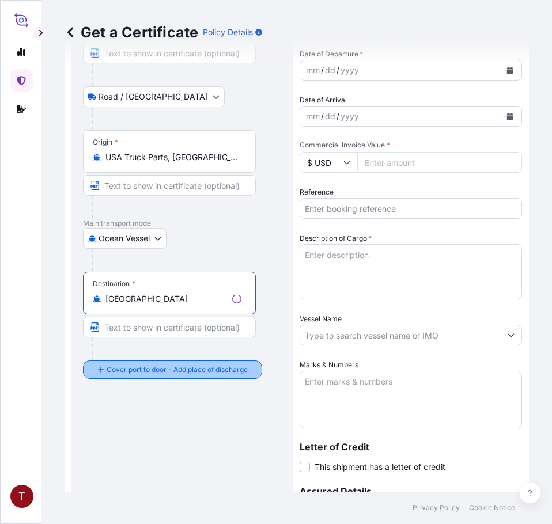
type input "[GEOGRAPHIC_DATA]"
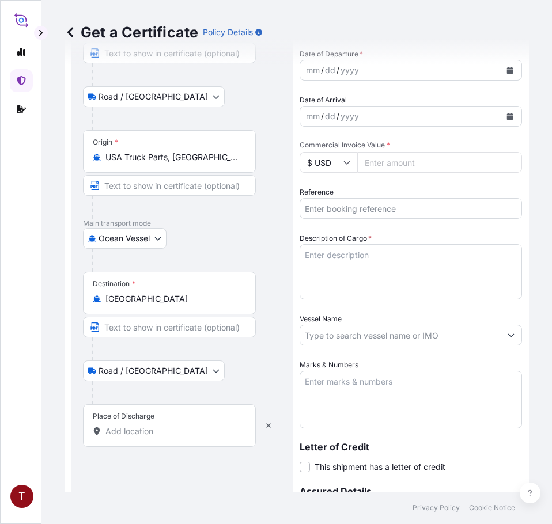
click at [153, 433] on input "Place of Discharge" at bounding box center [173, 432] width 136 height 12
paste input "[GEOGRAPHIC_DATA], [GEOGRAPHIC_DATA]"
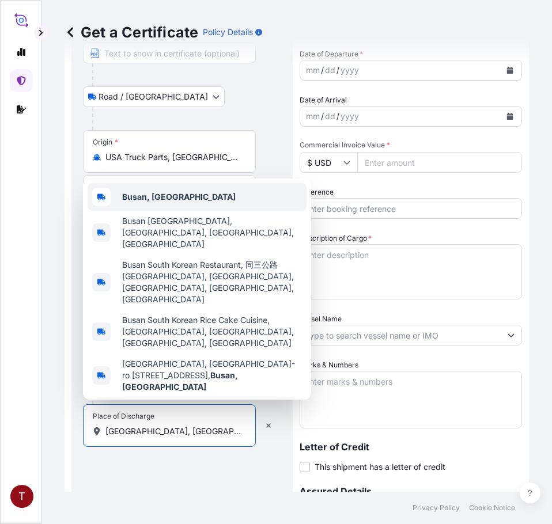
click at [150, 211] on div "Busan, [GEOGRAPHIC_DATA]" at bounding box center [197, 197] width 219 height 28
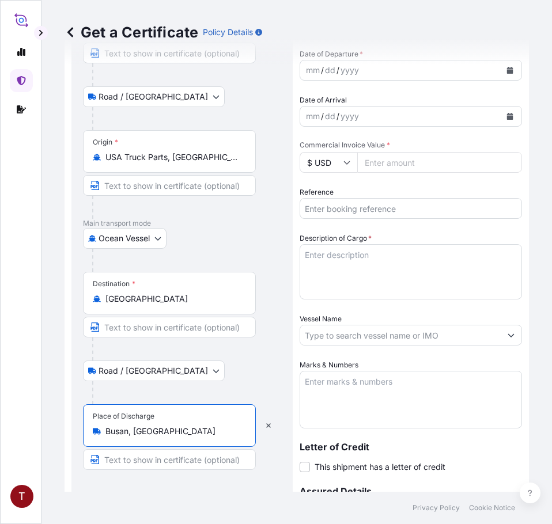
type input "Busan, [GEOGRAPHIC_DATA]"
drag, startPoint x: 114, startPoint y: 162, endPoint x: 107, endPoint y: 160, distance: 7.8
click at [114, 162] on input "USA Truck Parts, [GEOGRAPHIC_DATA][PERSON_NAME], [GEOGRAPHIC_DATA], [GEOGRAPHIC…" at bounding box center [173, 157] width 136 height 12
drag, startPoint x: 105, startPoint y: 158, endPoint x: 281, endPoint y: 162, distance: 176.3
click at [281, 162] on div "Route Details Reset Route Details Place of loading [GEOGRAPHIC_DATA], [GEOGRAPH…" at bounding box center [181, 318] width 221 height 724
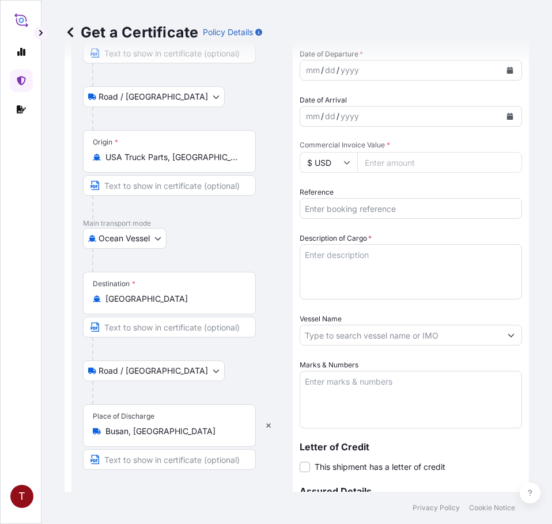
click at [204, 223] on p "Main transport mode" at bounding box center [182, 223] width 198 height 9
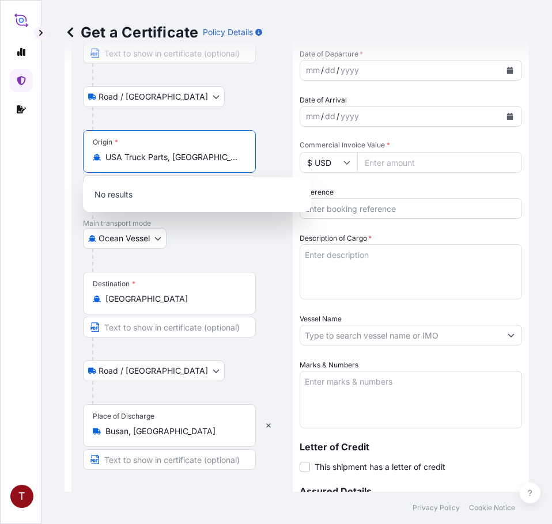
scroll to position [0, 86]
drag, startPoint x: 137, startPoint y: 162, endPoint x: 319, endPoint y: 166, distance: 182.1
click at [319, 166] on form "Route Details Reset Route Details Place of loading [GEOGRAPHIC_DATA], [GEOGRAPH…" at bounding box center [297, 318] width 464 height 738
type input "U"
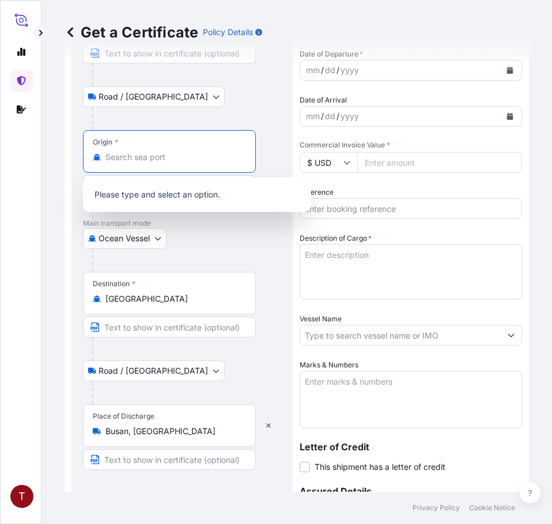
paste input "[GEOGRAPHIC_DATA], [GEOGRAPHIC_DATA]"
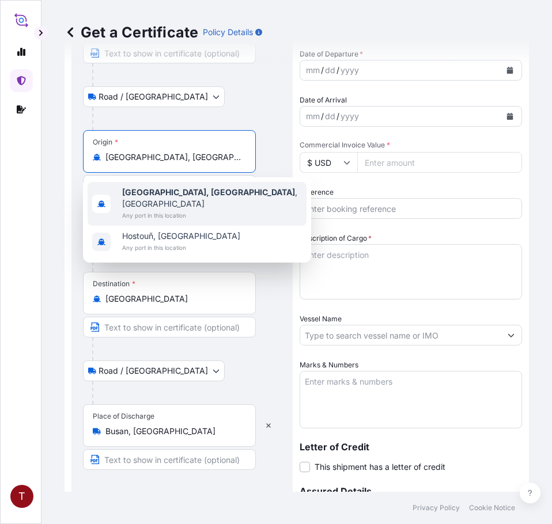
click at [160, 188] on b "[GEOGRAPHIC_DATA], [GEOGRAPHIC_DATA]" at bounding box center [208, 192] width 173 height 10
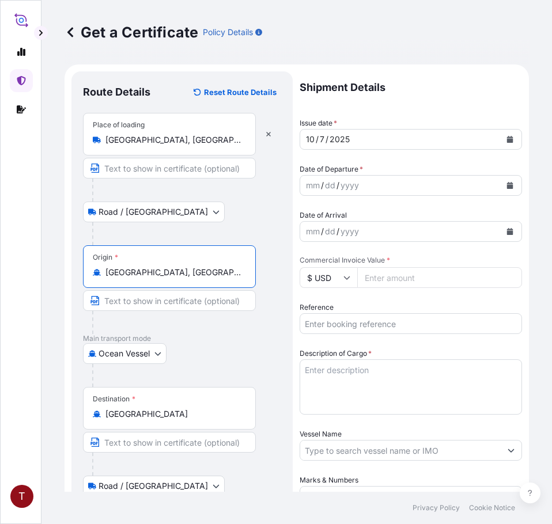
type input "[GEOGRAPHIC_DATA], [GEOGRAPHIC_DATA], [GEOGRAPHIC_DATA]"
click at [501, 184] on button "Calendar" at bounding box center [510, 185] width 18 height 18
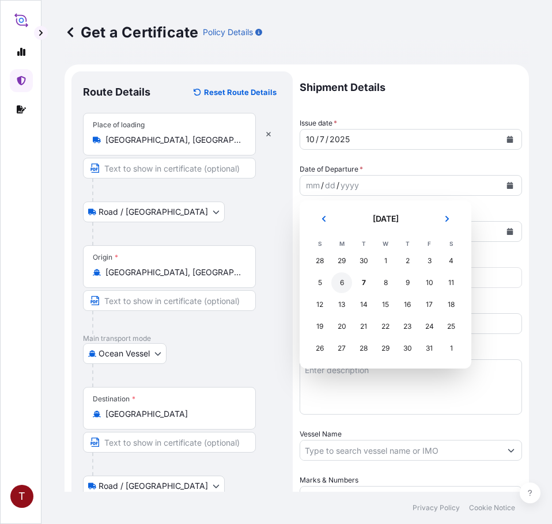
click at [344, 287] on div "6" at bounding box center [341, 282] width 21 height 21
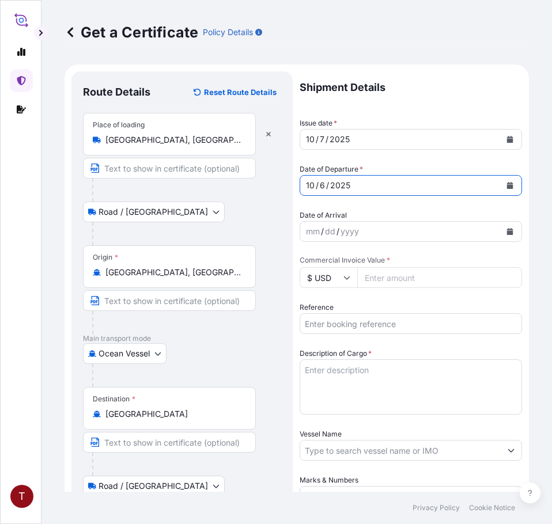
click at [503, 228] on button "Calendar" at bounding box center [510, 231] width 18 height 18
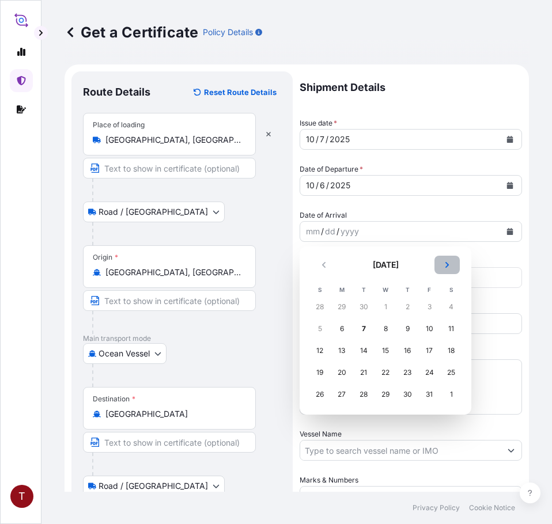
click at [443, 262] on button "Next" at bounding box center [446, 265] width 25 height 18
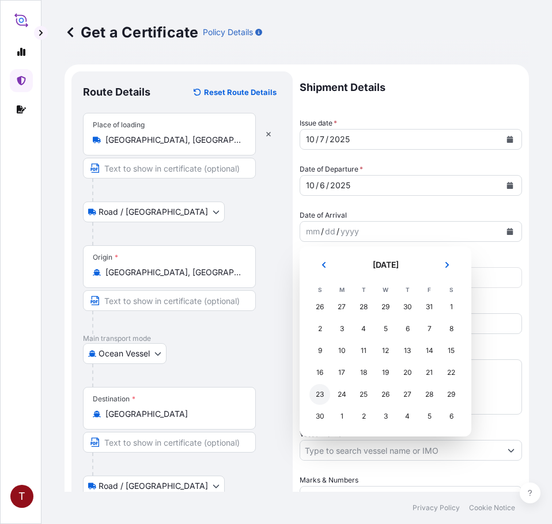
click at [323, 393] on div "23" at bounding box center [319, 394] width 21 height 21
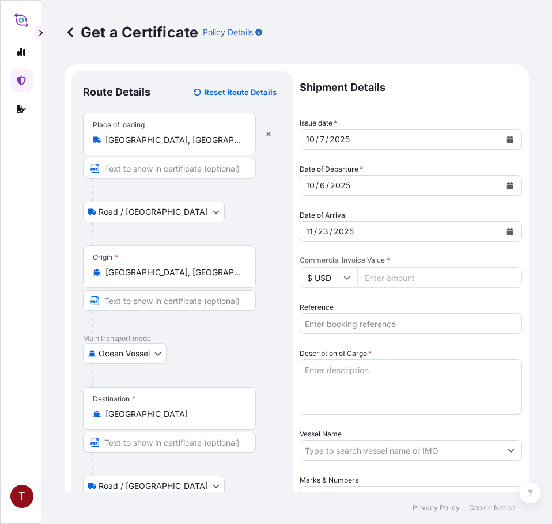
click at [380, 272] on input "Commercial Invoice Value *" at bounding box center [439, 277] width 165 height 21
paste input "39263.36"
type input "39263.36"
click at [388, 321] on input "Reference" at bounding box center [411, 323] width 222 height 21
paste input "10420890968"
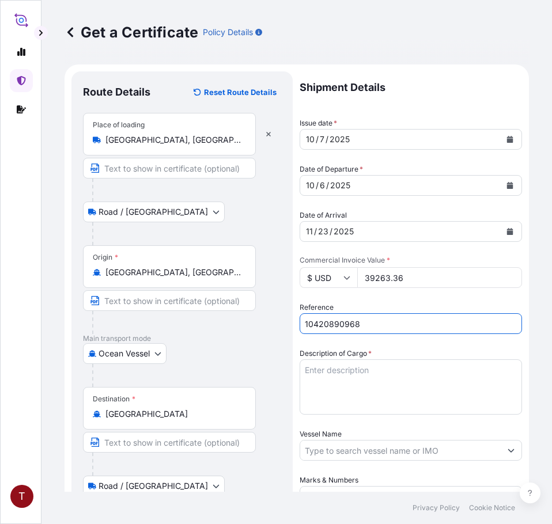
type input "10420890968"
click at [351, 380] on textarea "Description of Cargo *" at bounding box center [411, 386] width 222 height 55
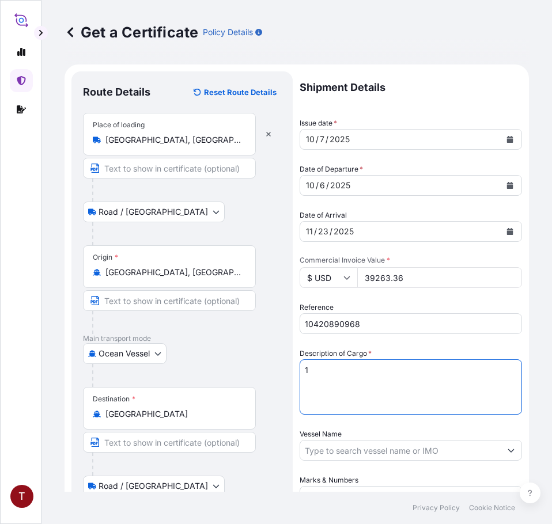
paste textarea "TANKS LOADED INTO 1 20FT ISOTANK - DANGEROUS LIQUIDS CALFAX DB-45"
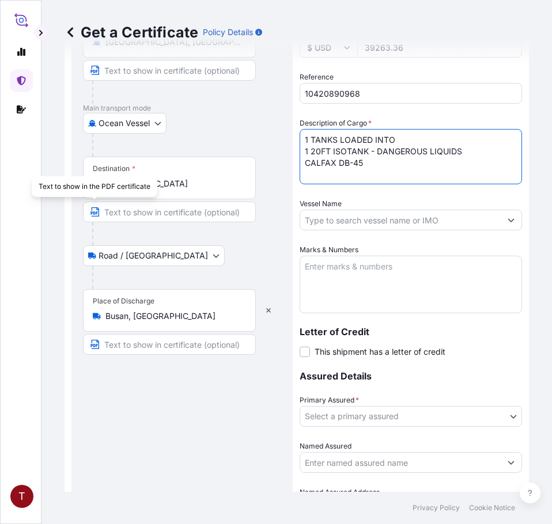
type textarea "1 TANKS LOADED INTO 1 20FT ISOTANK - DANGEROUS LIQUIDS CALFAX DB-45"
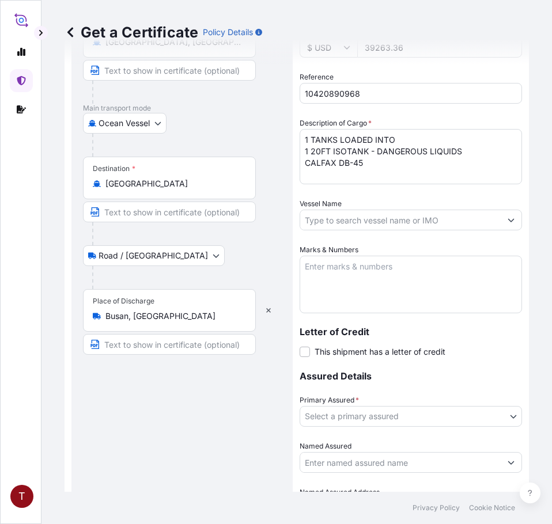
click at [327, 218] on input "Vessel Name" at bounding box center [400, 220] width 200 height 21
paste input "ATACAMA 540W"
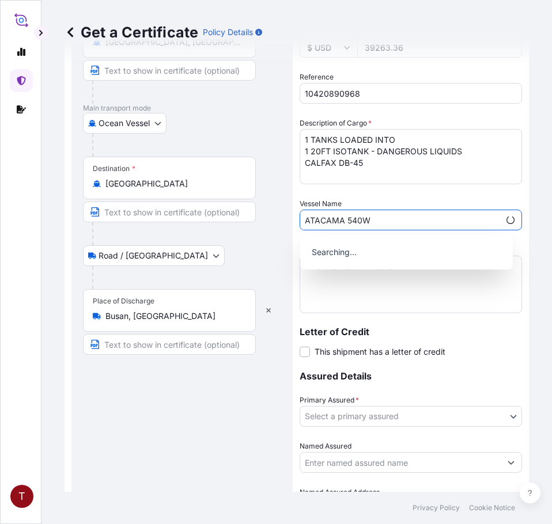
scroll to position [310, 0]
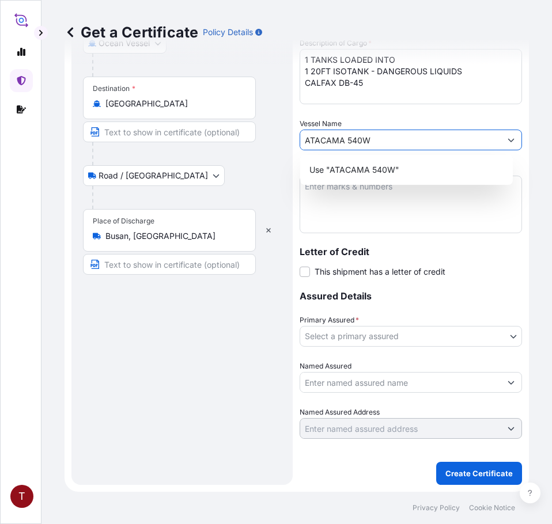
type input "ATACAMA 540W"
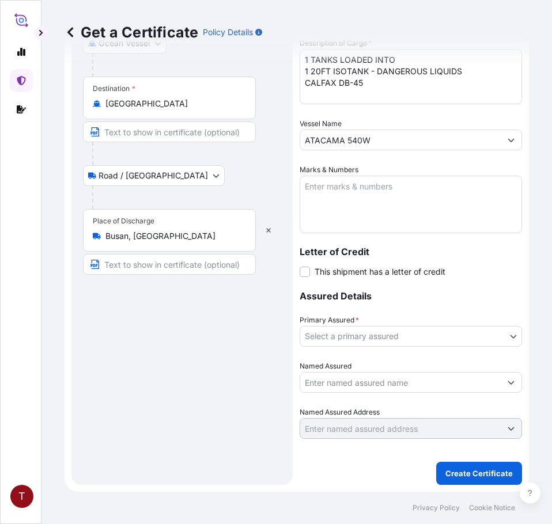
click at [361, 202] on textarea "Marks & Numbers" at bounding box center [411, 205] width 222 height 58
paste textarea "10420890968 107886 237488 HRP25-152Z"
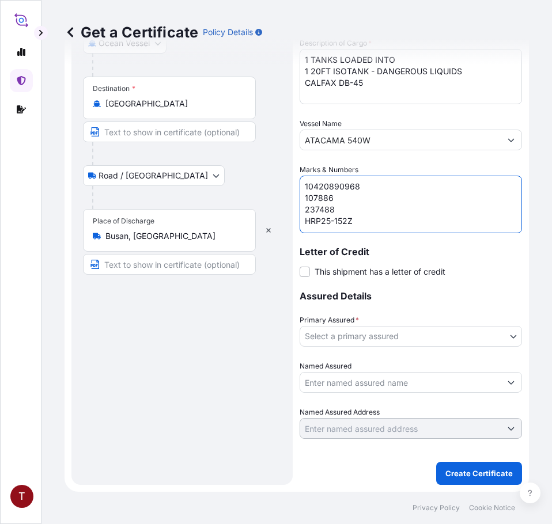
scroll to position [5, 0]
drag, startPoint x: 331, startPoint y: 193, endPoint x: 271, endPoint y: 189, distance: 60.0
click at [271, 190] on form "Route Details Reset Route Details Place of loading [GEOGRAPHIC_DATA], [GEOGRAPH…" at bounding box center [297, 123] width 464 height 738
type textarea "10420890968 237488 HRP25-152Z"
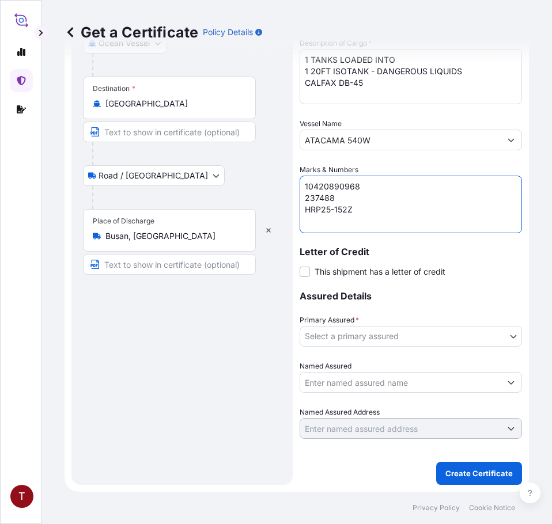
click at [360, 332] on body "T Get a Certificate Policy Details Route Details Reset Route Details Place of l…" at bounding box center [276, 262] width 552 height 524
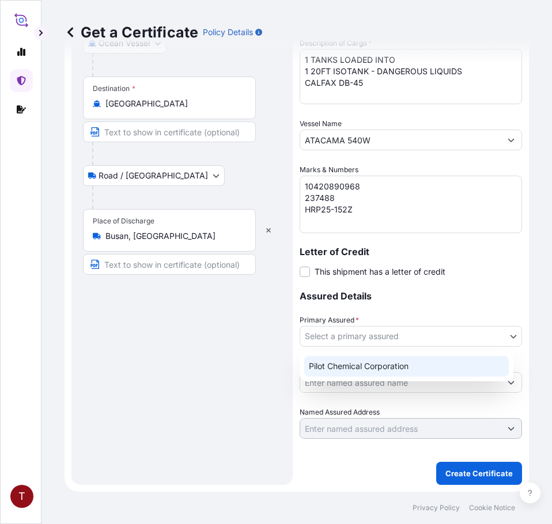
click at [363, 368] on div "Pilot Chemical Corporation" at bounding box center [406, 366] width 204 height 21
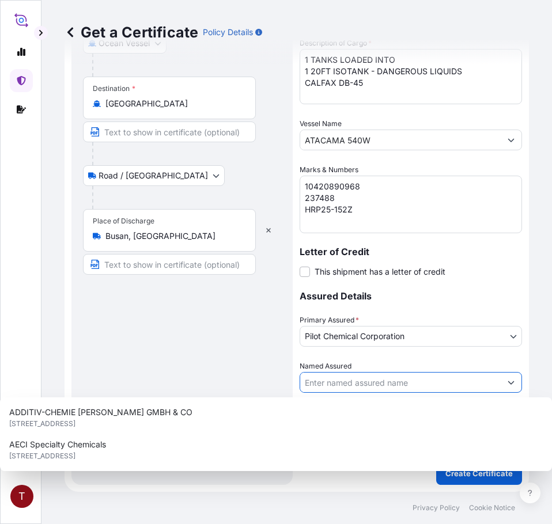
click at [357, 384] on input "Named Assured" at bounding box center [400, 382] width 200 height 21
paste input "HEERAE CORP. [STREET_ADDRESS]"
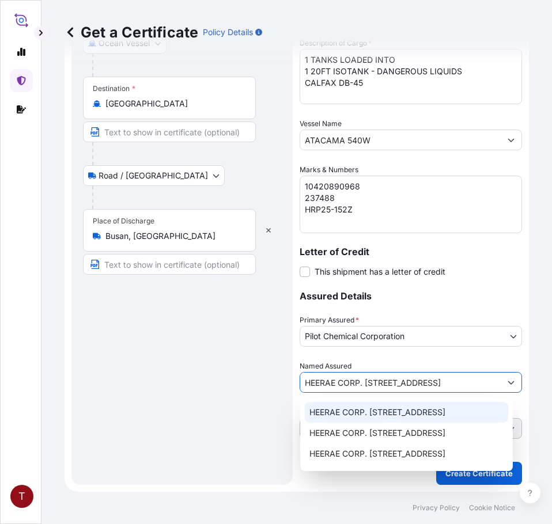
click at [390, 418] on span "HEERAE CORP. [STREET_ADDRESS]" at bounding box center [377, 413] width 136 height 12
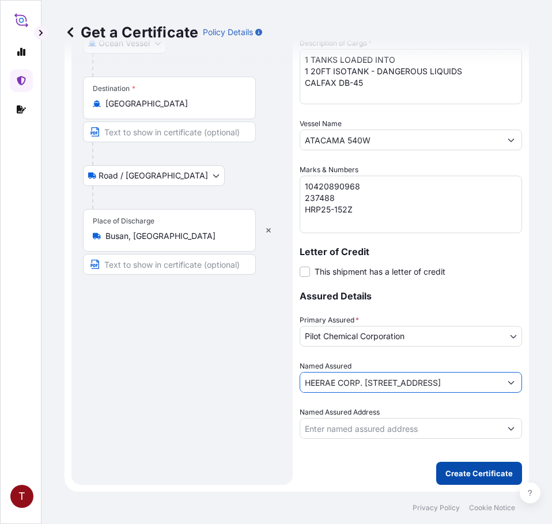
type input "HEERAE CORP. [STREET_ADDRESS]"
click at [453, 468] on p "Create Certificate" at bounding box center [478, 474] width 67 height 12
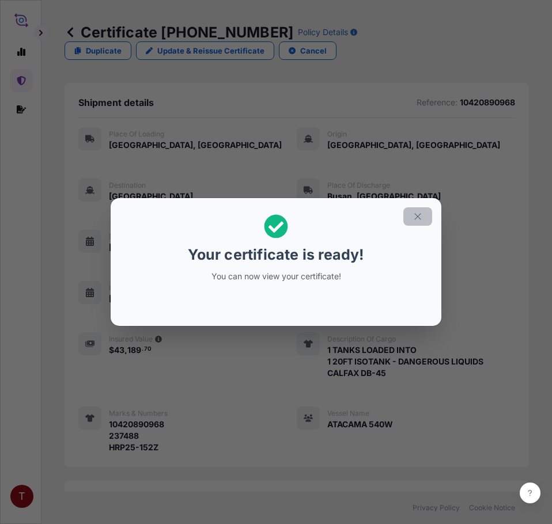
click at [419, 219] on icon "button" at bounding box center [417, 216] width 10 height 10
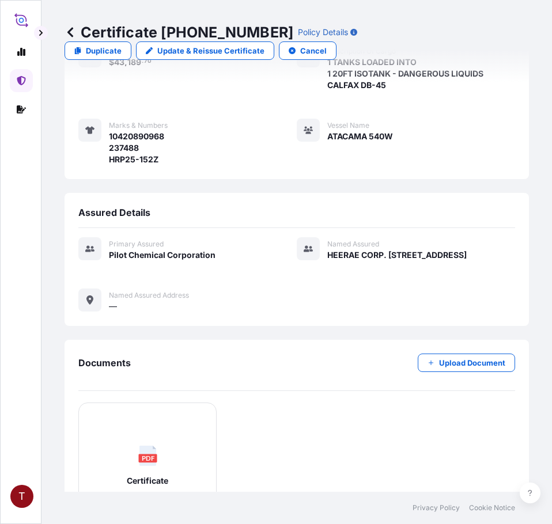
scroll to position [446, 0]
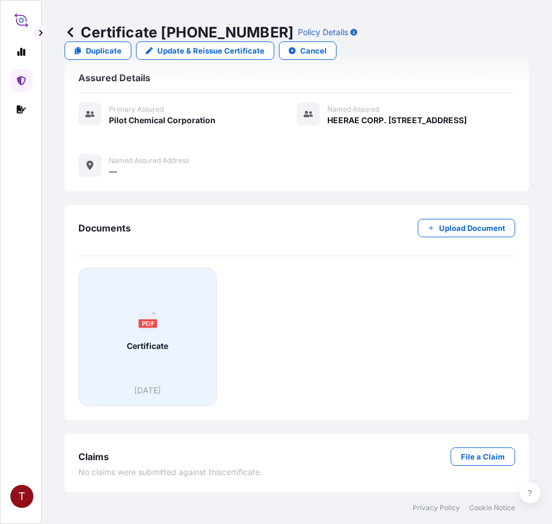
click at [180, 326] on div "PDF Certificate" at bounding box center [147, 331] width 119 height 107
